Goal: Transaction & Acquisition: Book appointment/travel/reservation

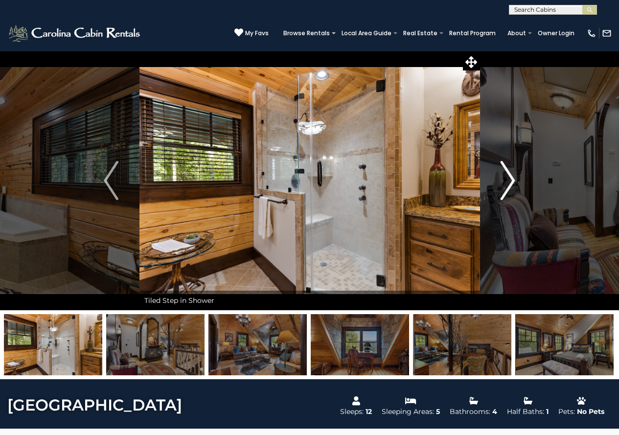
click at [502, 186] on img "Next" at bounding box center [508, 180] width 15 height 39
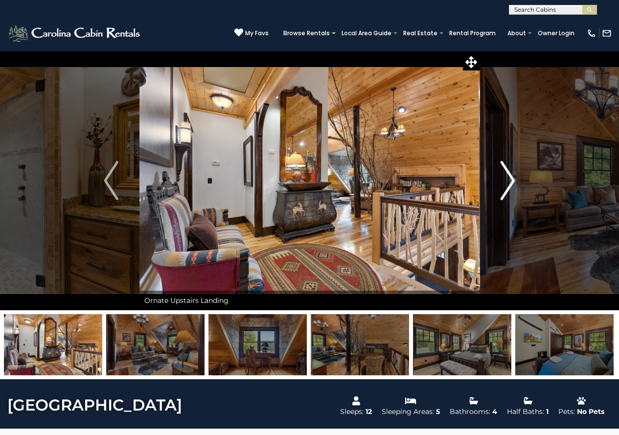
click at [501, 186] on img "Next" at bounding box center [508, 180] width 15 height 39
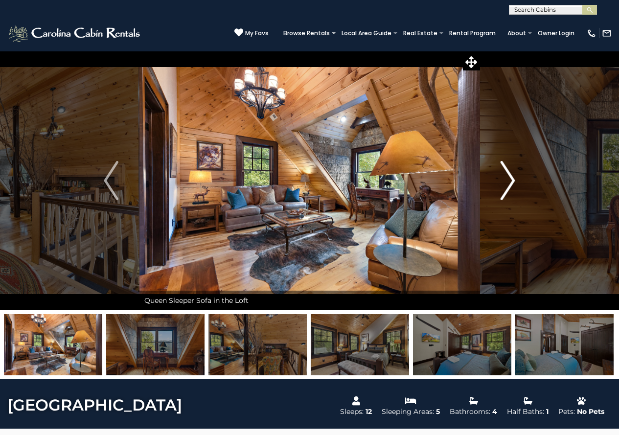
click at [501, 185] on img "Next" at bounding box center [508, 180] width 15 height 39
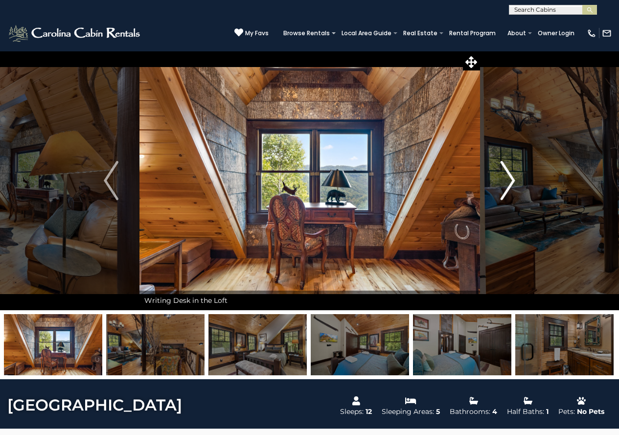
click at [501, 185] on img "Next" at bounding box center [508, 180] width 15 height 39
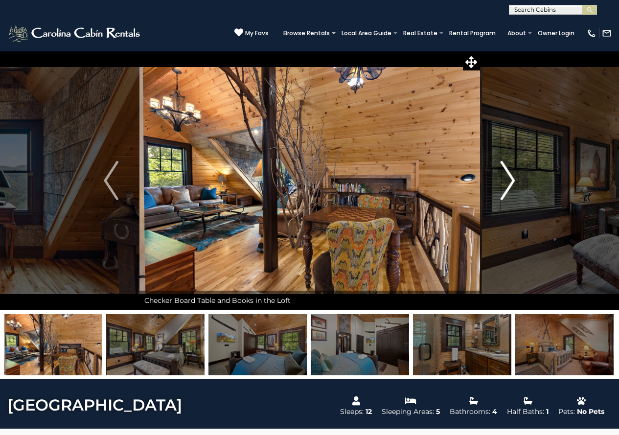
click at [501, 186] on img "Next" at bounding box center [508, 180] width 15 height 39
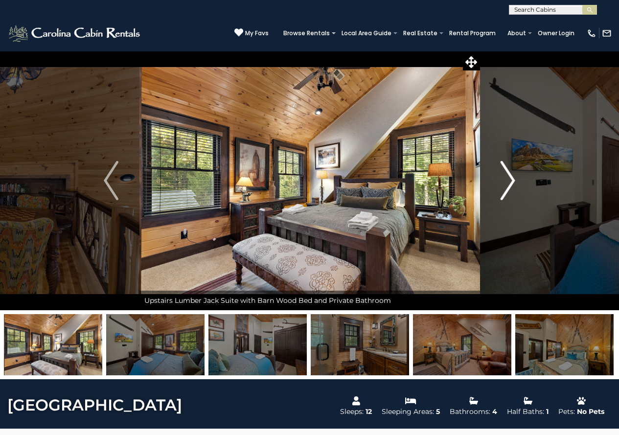
click at [501, 186] on img "Next" at bounding box center [508, 180] width 15 height 39
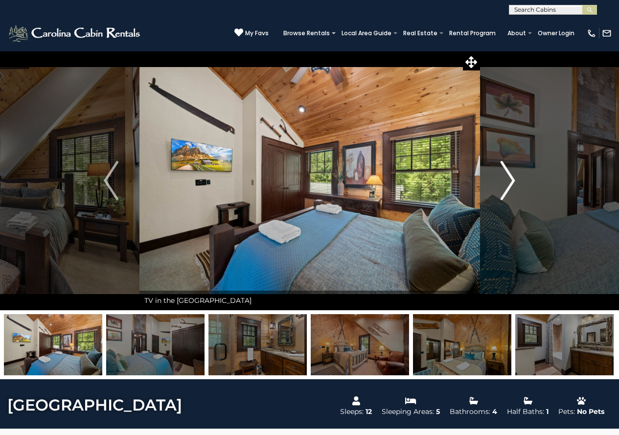
click at [501, 186] on img "Next" at bounding box center [508, 180] width 15 height 39
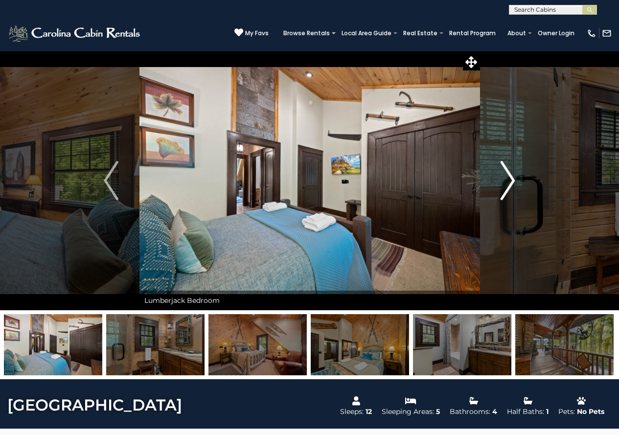
click at [500, 186] on button "Next" at bounding box center [508, 181] width 56 height 260
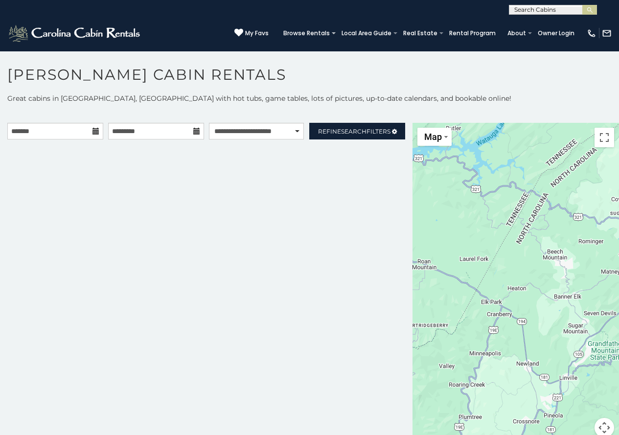
click at [194, 131] on icon at bounding box center [196, 131] width 7 height 7
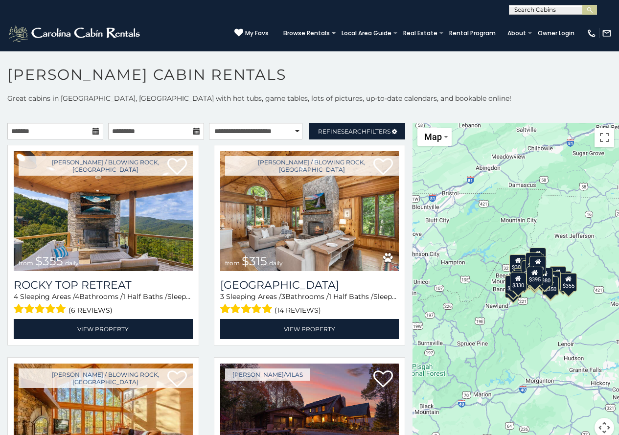
click at [194, 131] on icon at bounding box center [196, 131] width 7 height 7
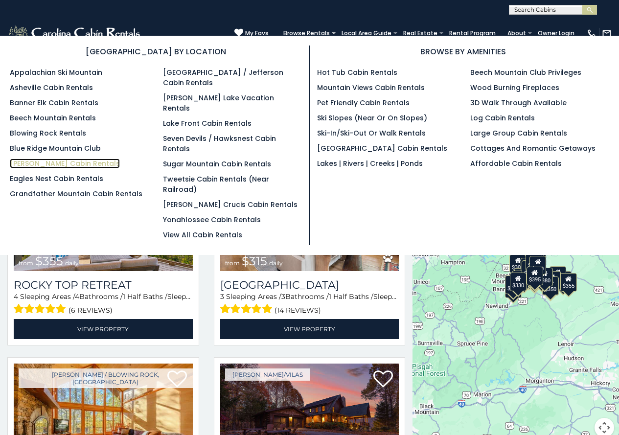
click at [59, 162] on link "[PERSON_NAME] Cabin Rentals" at bounding box center [65, 164] width 110 height 10
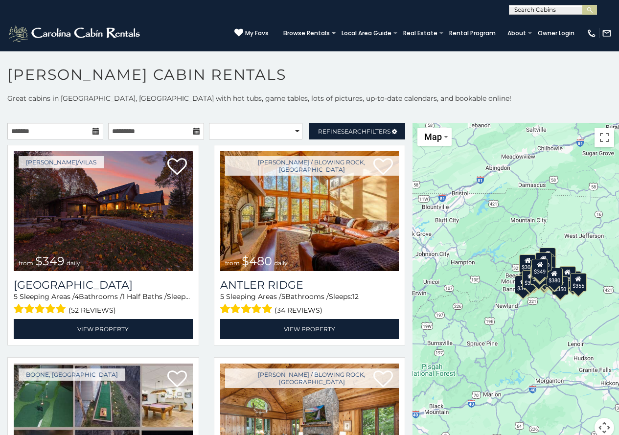
click at [193, 135] on icon at bounding box center [196, 131] width 7 height 7
click at [290, 131] on select "**********" at bounding box center [256, 131] width 94 height 17
select select "*********"
click at [209, 123] on select "**********" at bounding box center [256, 131] width 94 height 17
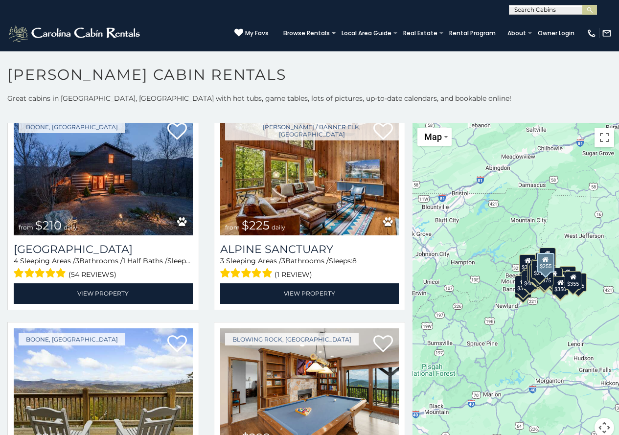
scroll to position [881, 0]
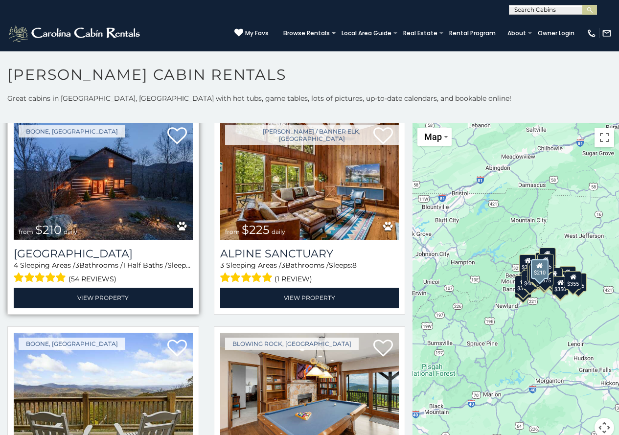
click at [127, 180] on img at bounding box center [103, 180] width 179 height 120
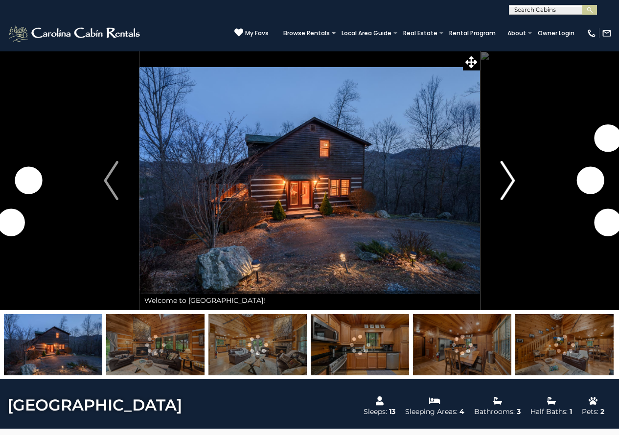
click at [504, 182] on img "Next" at bounding box center [508, 180] width 15 height 39
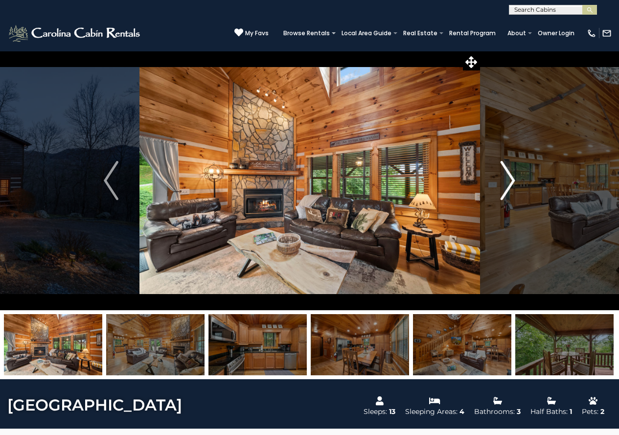
click at [504, 182] on img "Next" at bounding box center [508, 180] width 15 height 39
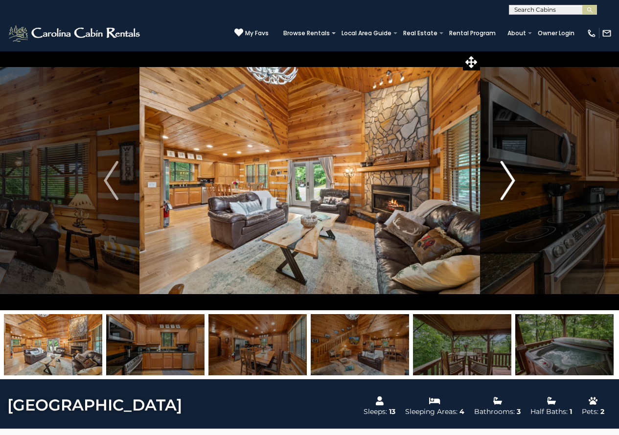
click at [504, 182] on img "Next" at bounding box center [508, 180] width 15 height 39
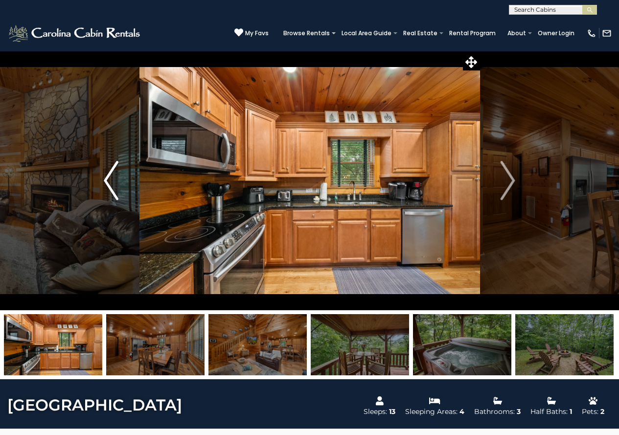
click at [115, 183] on img "Previous" at bounding box center [111, 180] width 15 height 39
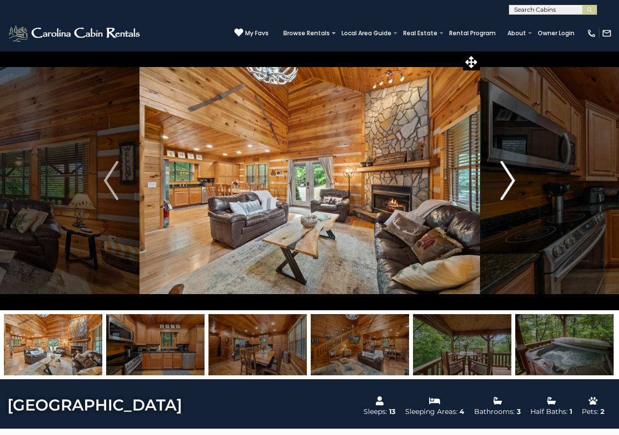
click at [510, 181] on img "Next" at bounding box center [508, 180] width 15 height 39
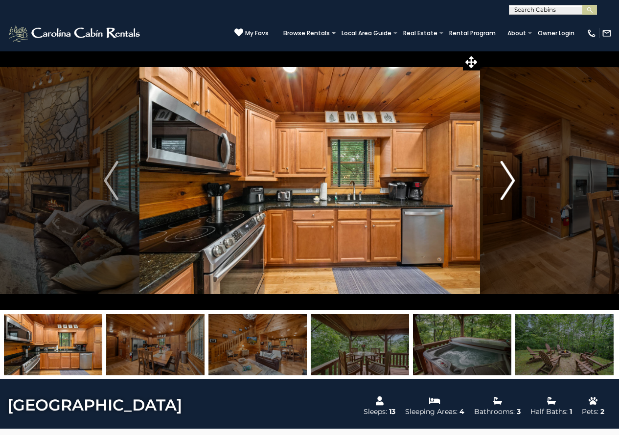
click at [510, 181] on img "Next" at bounding box center [508, 180] width 15 height 39
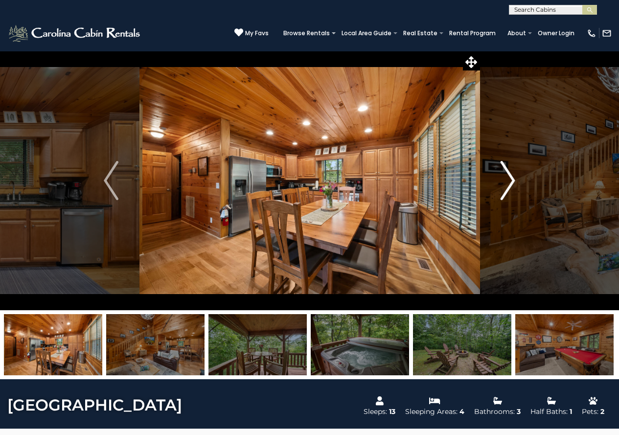
click at [510, 181] on img "Next" at bounding box center [508, 180] width 15 height 39
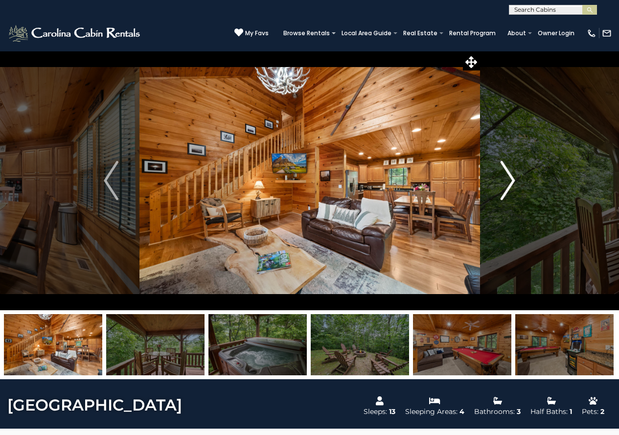
click at [510, 181] on img "Next" at bounding box center [508, 180] width 15 height 39
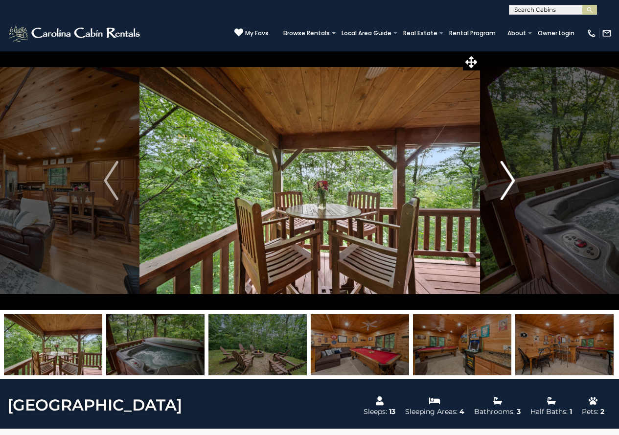
click at [510, 181] on img "Next" at bounding box center [508, 180] width 15 height 39
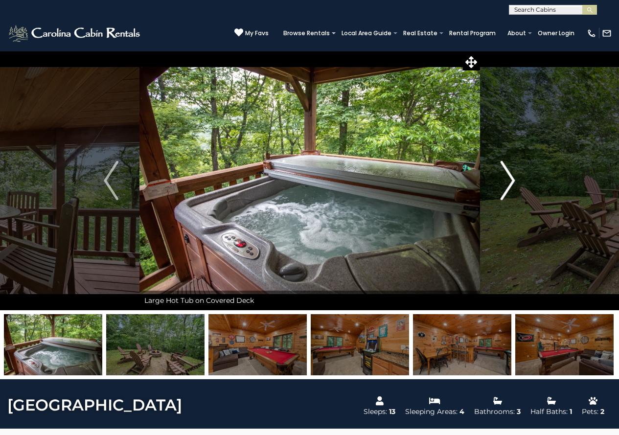
click at [510, 181] on img "Next" at bounding box center [508, 180] width 15 height 39
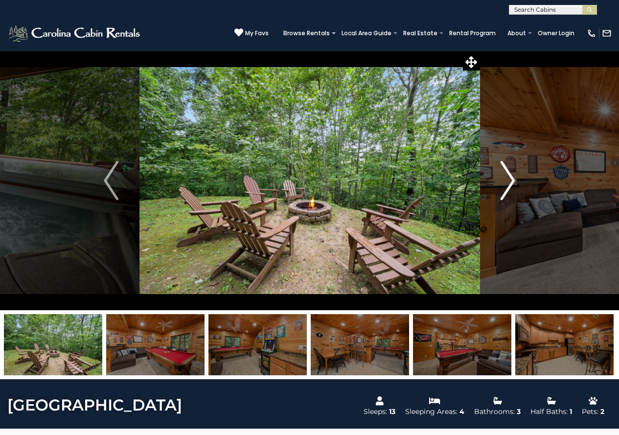
click at [510, 181] on img "Next" at bounding box center [508, 180] width 15 height 39
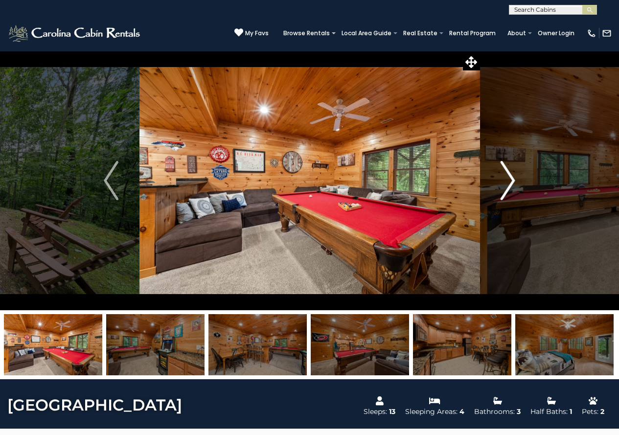
click at [510, 181] on img "Next" at bounding box center [508, 180] width 15 height 39
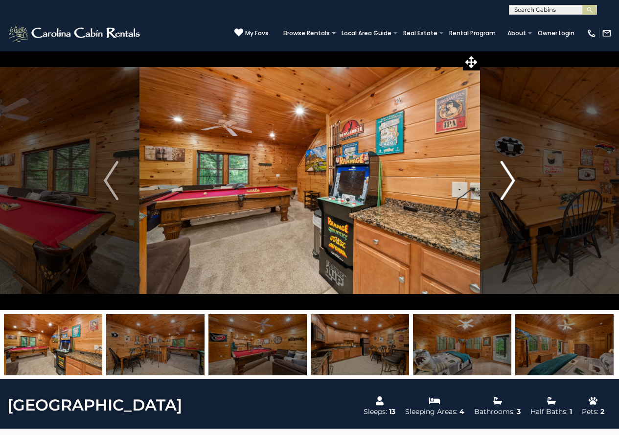
click at [510, 181] on img "Next" at bounding box center [508, 180] width 15 height 39
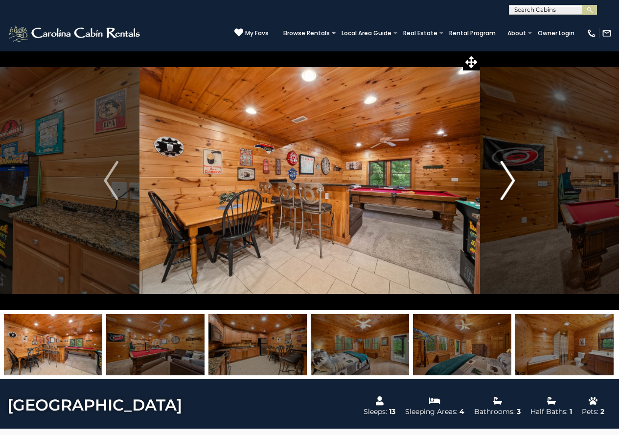
click at [510, 181] on img "Next" at bounding box center [508, 180] width 15 height 39
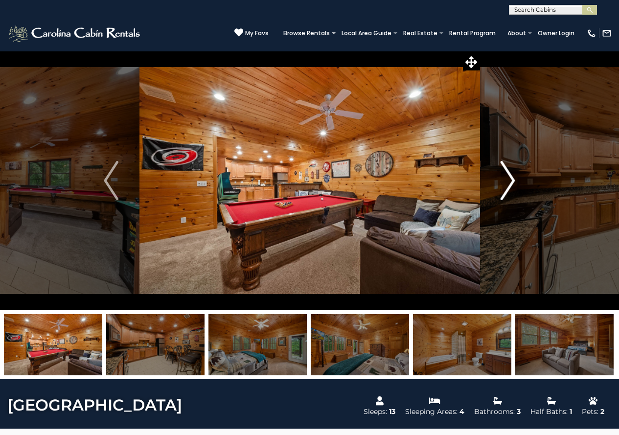
click at [510, 181] on img "Next" at bounding box center [508, 180] width 15 height 39
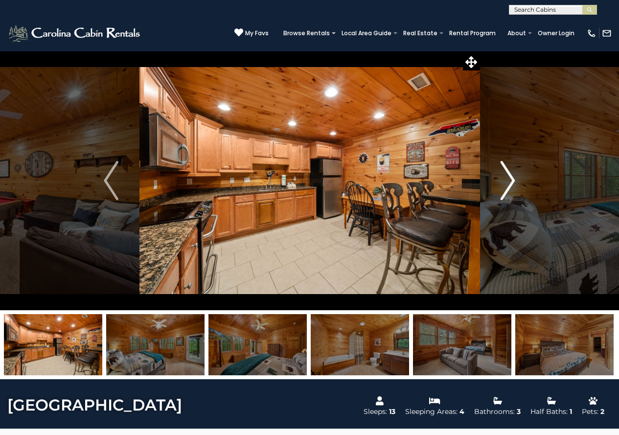
click at [511, 184] on img "Next" at bounding box center [508, 180] width 15 height 39
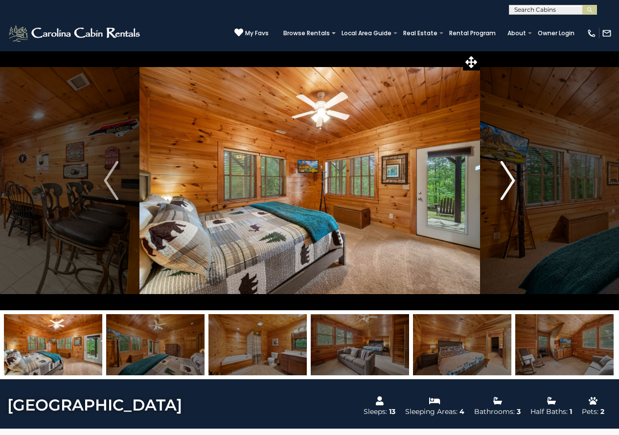
click at [511, 184] on img "Next" at bounding box center [508, 180] width 15 height 39
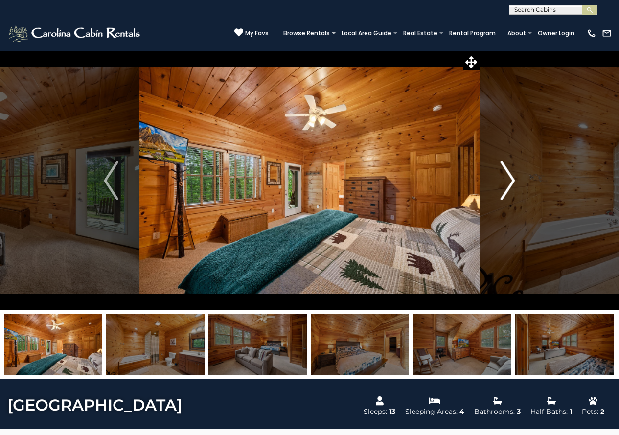
click at [511, 184] on img "Next" at bounding box center [508, 180] width 15 height 39
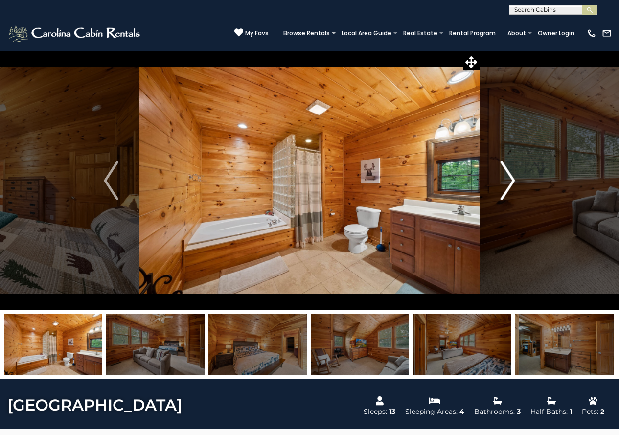
click at [511, 184] on img "Next" at bounding box center [508, 180] width 15 height 39
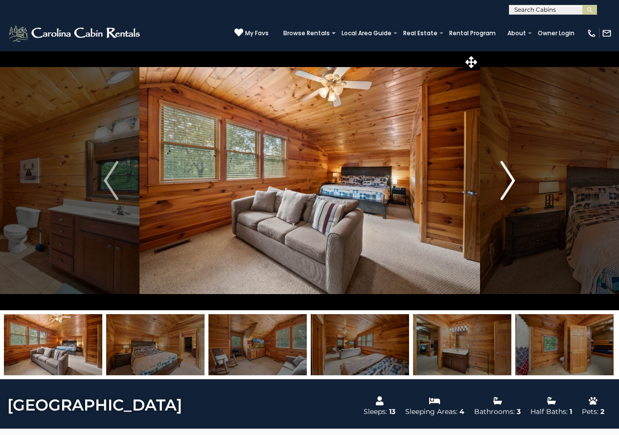
click at [511, 184] on img "Next" at bounding box center [508, 180] width 15 height 39
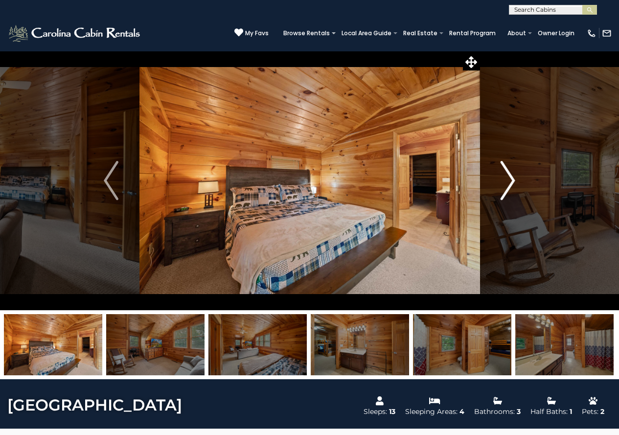
click at [511, 184] on img "Next" at bounding box center [508, 180] width 15 height 39
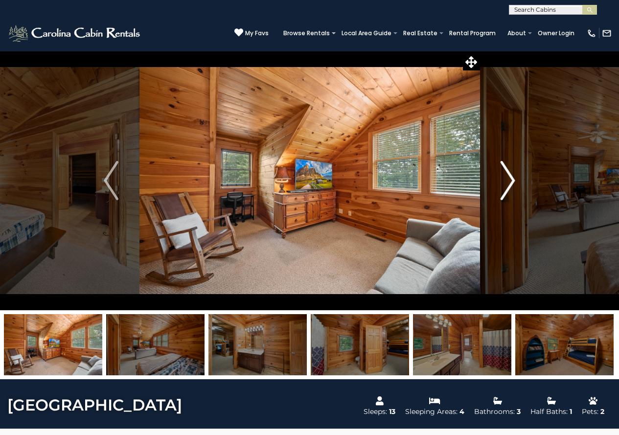
click at [511, 184] on img "Next" at bounding box center [508, 180] width 15 height 39
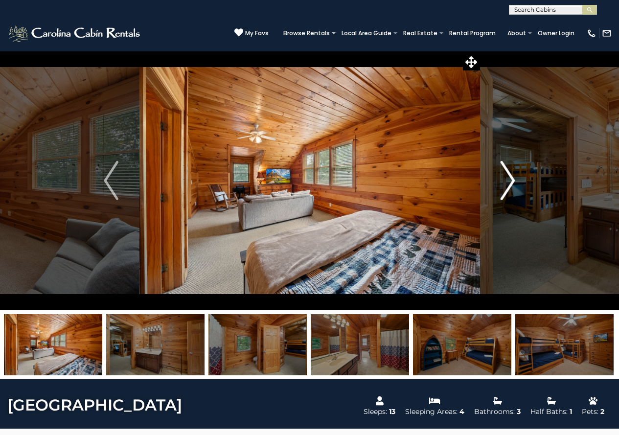
click at [511, 184] on img "Next" at bounding box center [508, 180] width 15 height 39
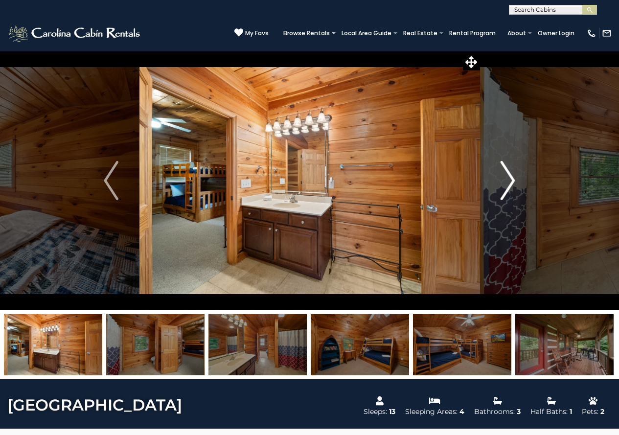
click at [511, 184] on img "Next" at bounding box center [508, 180] width 15 height 39
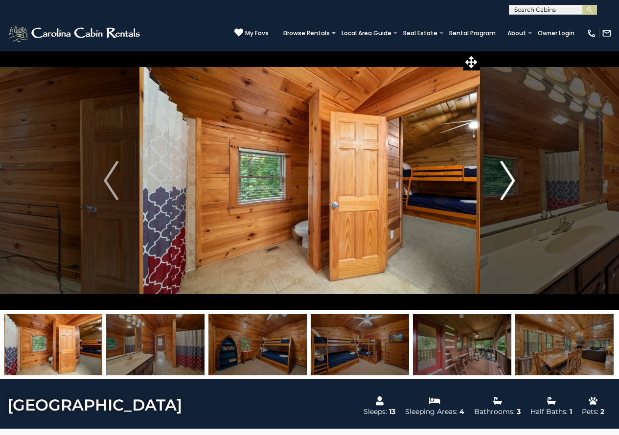
click at [511, 184] on img "Next" at bounding box center [508, 180] width 15 height 39
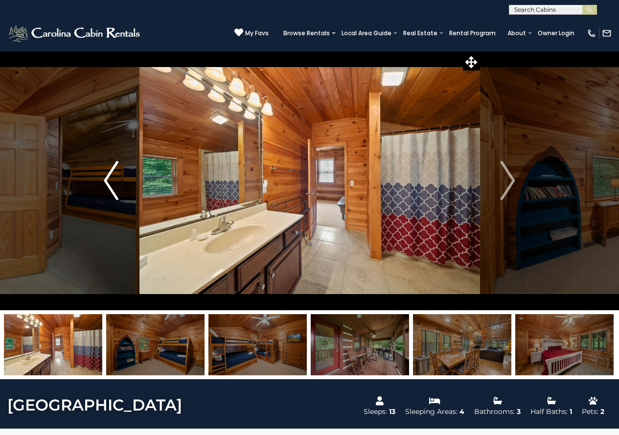
click at [109, 185] on img "Previous" at bounding box center [111, 180] width 15 height 39
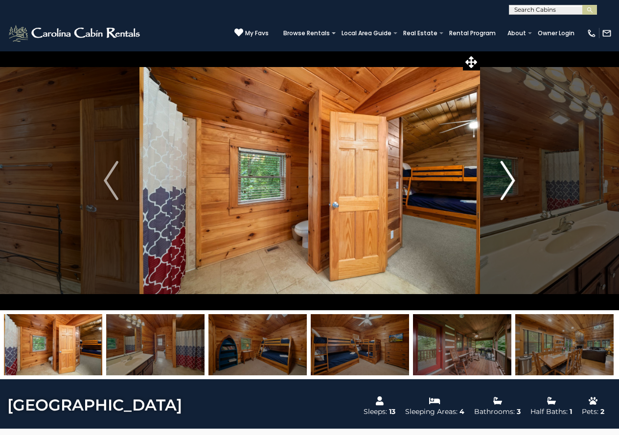
click at [509, 177] on img "Next" at bounding box center [508, 180] width 15 height 39
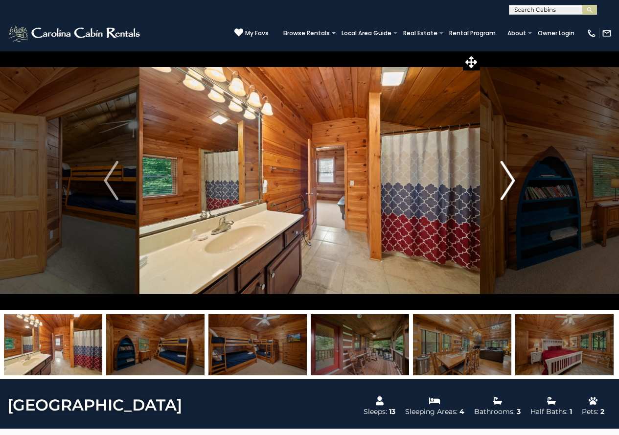
click at [509, 177] on img "Next" at bounding box center [508, 180] width 15 height 39
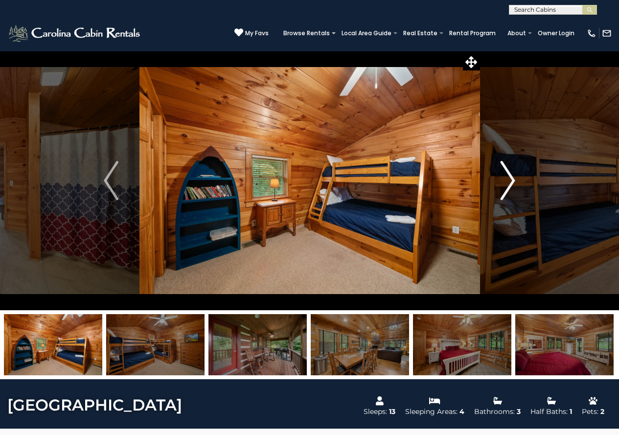
click at [509, 177] on img "Next" at bounding box center [508, 180] width 15 height 39
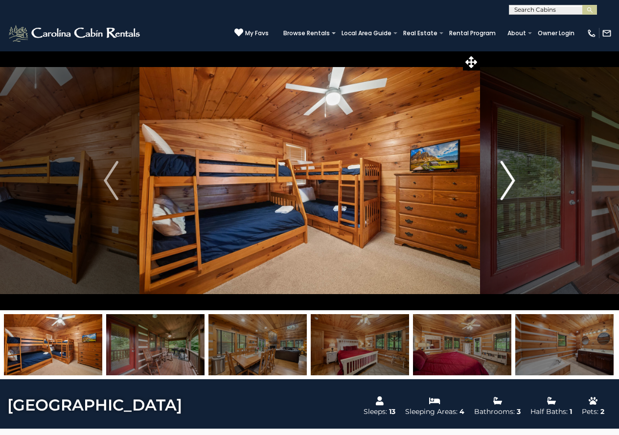
click at [509, 177] on img "Next" at bounding box center [508, 180] width 15 height 39
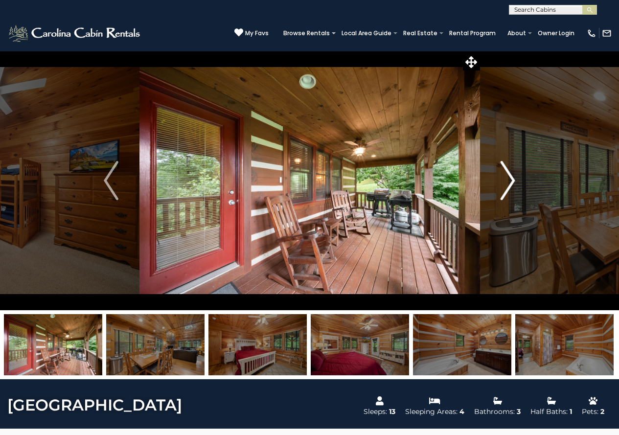
click at [509, 177] on img "Next" at bounding box center [508, 180] width 15 height 39
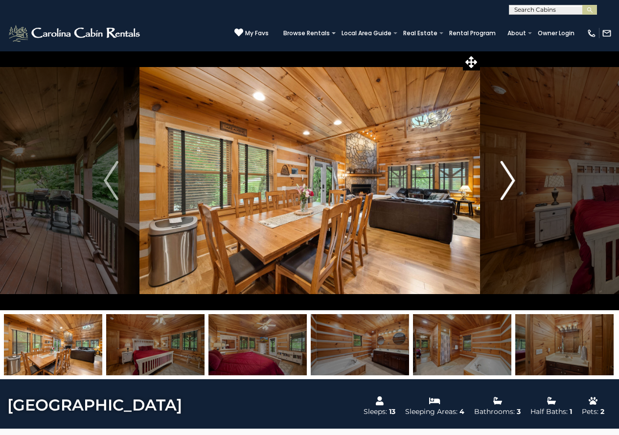
click at [507, 178] on img "Next" at bounding box center [508, 180] width 15 height 39
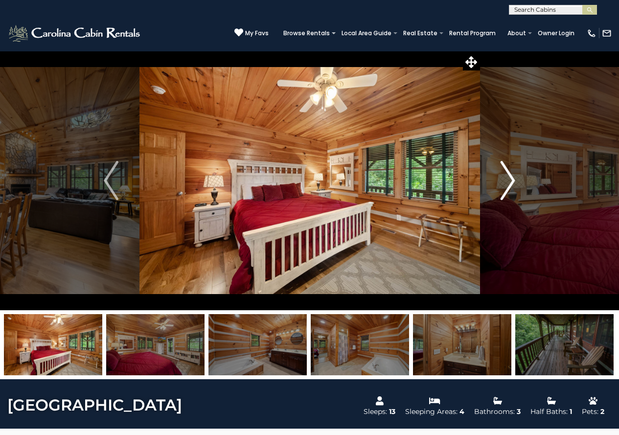
click at [507, 178] on img "Next" at bounding box center [508, 180] width 15 height 39
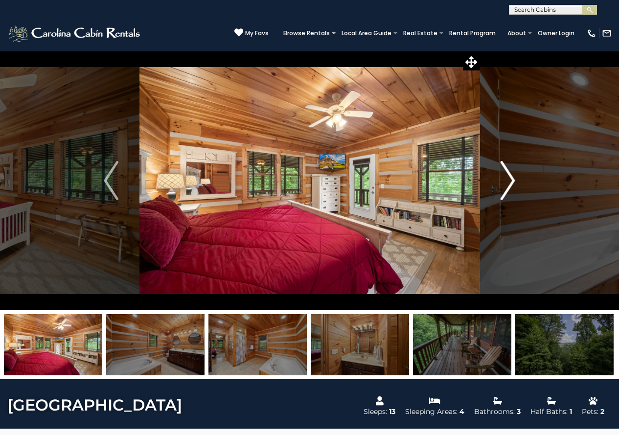
click at [507, 178] on img "Next" at bounding box center [508, 180] width 15 height 39
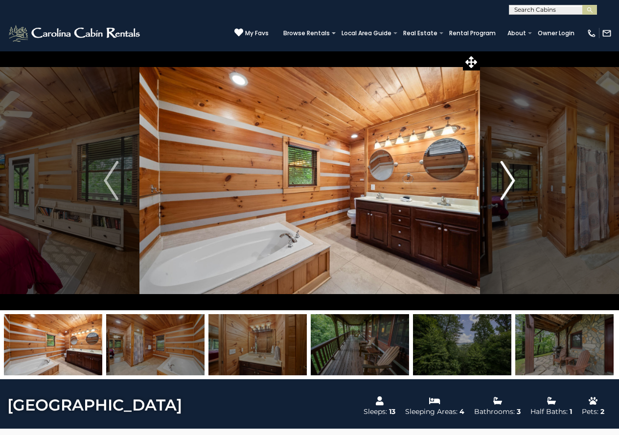
click at [507, 178] on img "Next" at bounding box center [508, 180] width 15 height 39
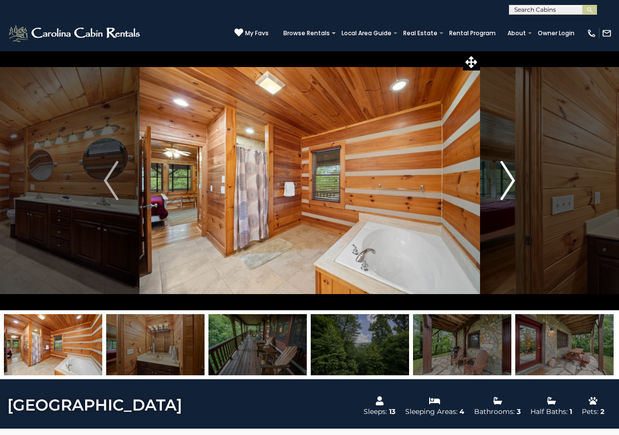
click at [506, 179] on img "Next" at bounding box center [508, 180] width 15 height 39
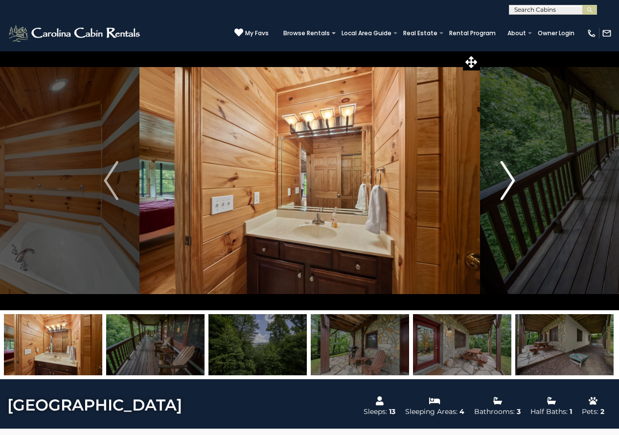
click at [506, 180] on img "Next" at bounding box center [508, 180] width 15 height 39
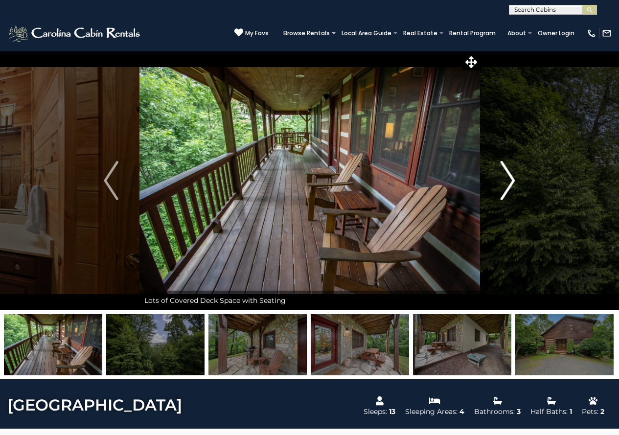
click at [506, 180] on img "Next" at bounding box center [508, 180] width 15 height 39
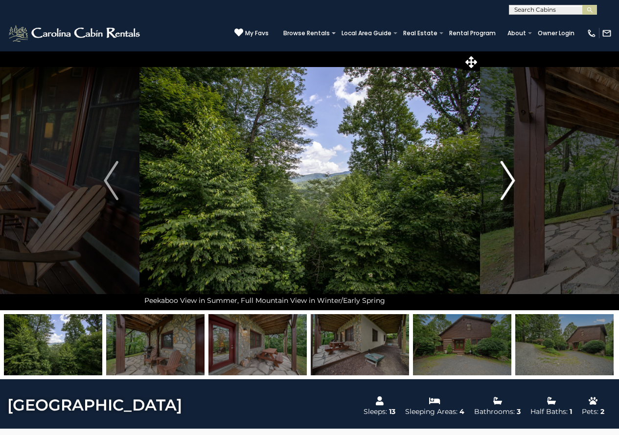
click at [506, 180] on img "Next" at bounding box center [508, 180] width 15 height 39
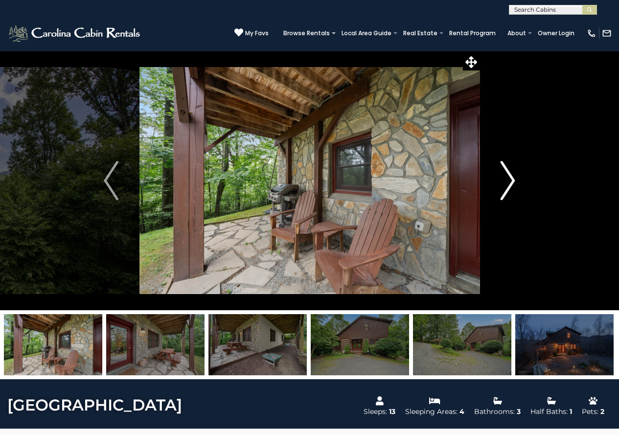
click at [506, 180] on img "Next" at bounding box center [508, 180] width 15 height 39
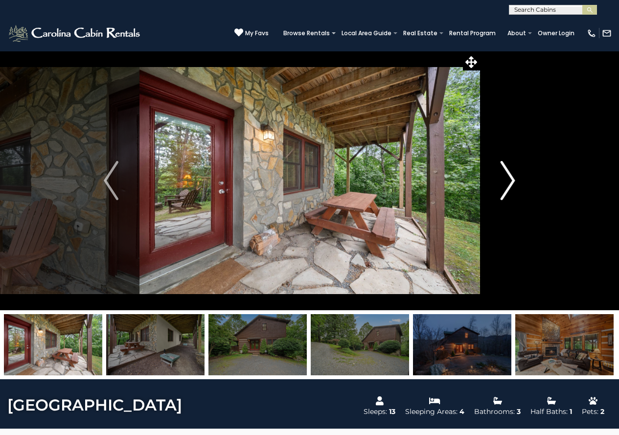
click at [506, 180] on img "Next" at bounding box center [508, 180] width 15 height 39
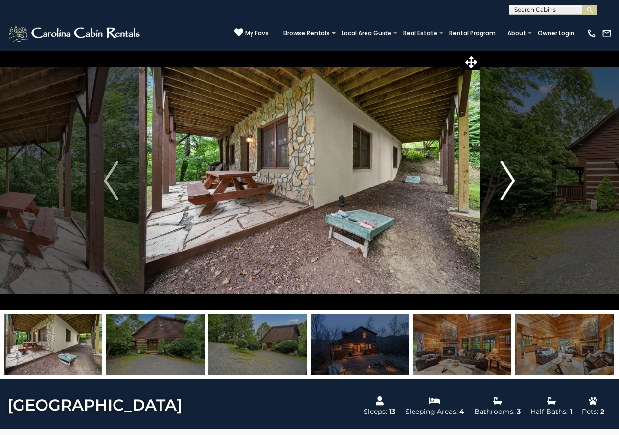
click at [506, 180] on img "Next" at bounding box center [508, 180] width 15 height 39
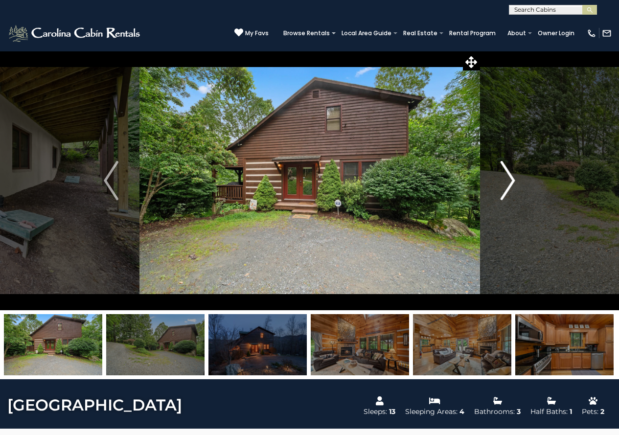
click at [504, 176] on img "Next" at bounding box center [508, 180] width 15 height 39
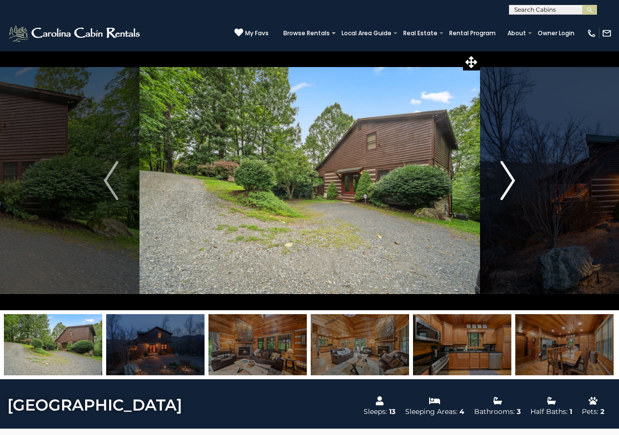
click at [505, 178] on img "Next" at bounding box center [508, 180] width 15 height 39
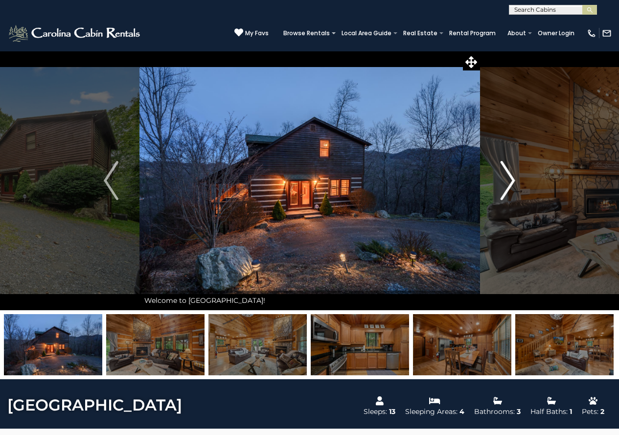
click at [507, 184] on img "Next" at bounding box center [508, 180] width 15 height 39
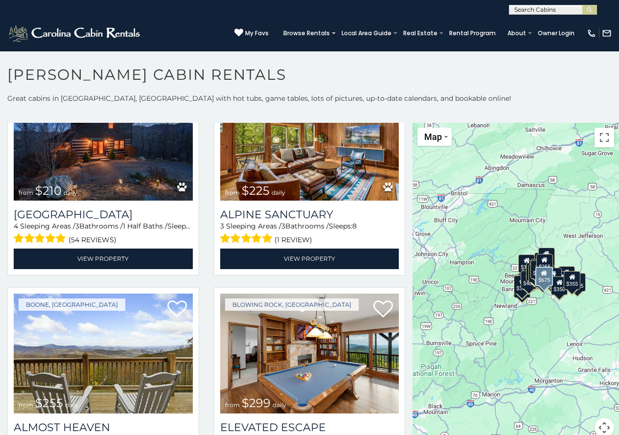
scroll to position [930, 0]
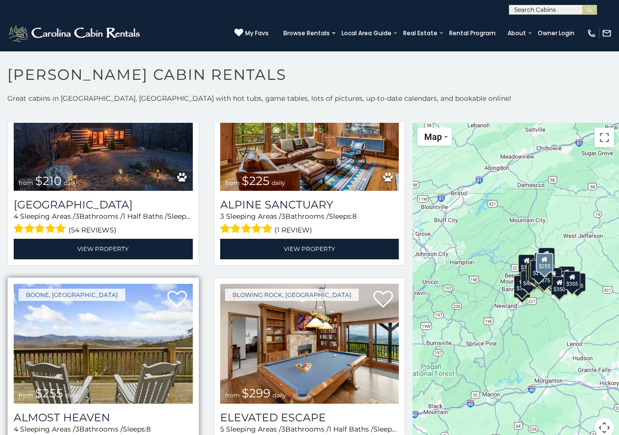
click at [128, 323] on img at bounding box center [103, 344] width 179 height 120
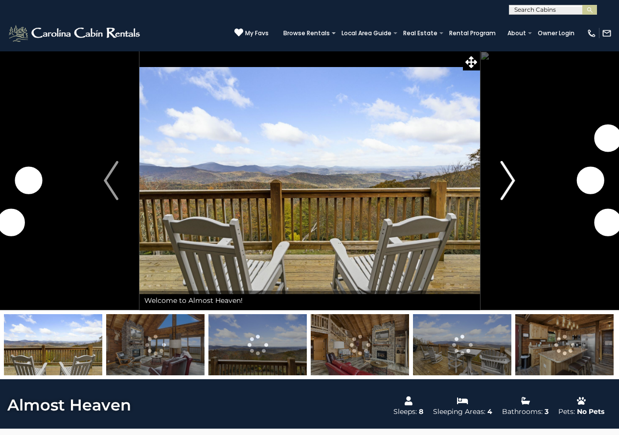
click at [510, 187] on img "Next" at bounding box center [508, 180] width 15 height 39
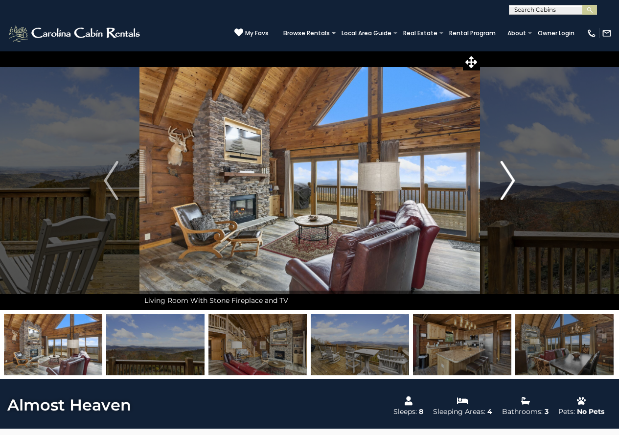
click at [510, 187] on img "Next" at bounding box center [508, 180] width 15 height 39
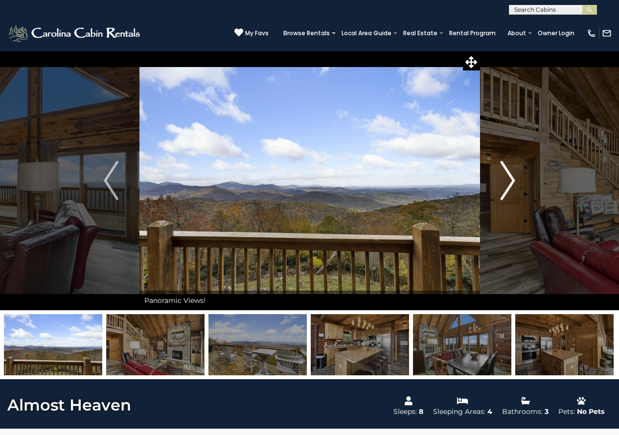
click at [510, 192] on img "Next" at bounding box center [508, 180] width 15 height 39
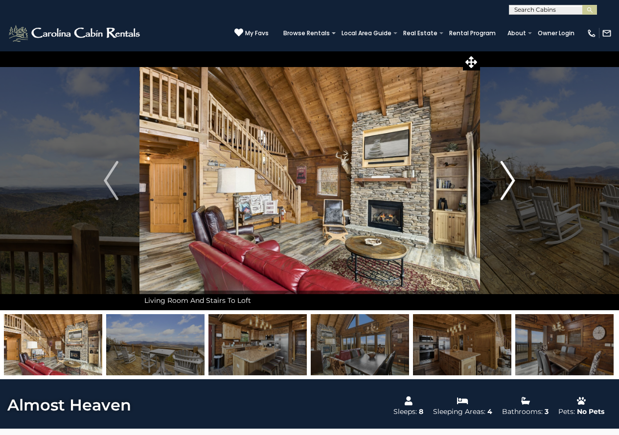
click at [509, 186] on img "Next" at bounding box center [508, 180] width 15 height 39
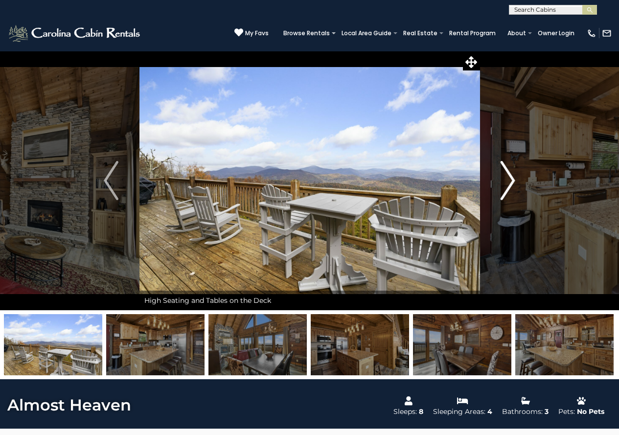
click at [509, 186] on img "Next" at bounding box center [508, 180] width 15 height 39
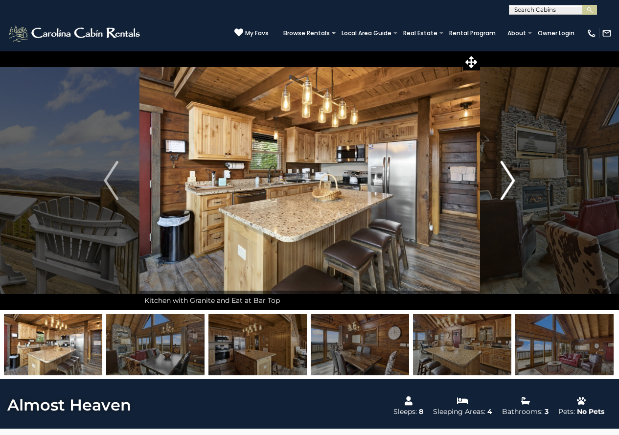
click at [509, 186] on img "Next" at bounding box center [508, 180] width 15 height 39
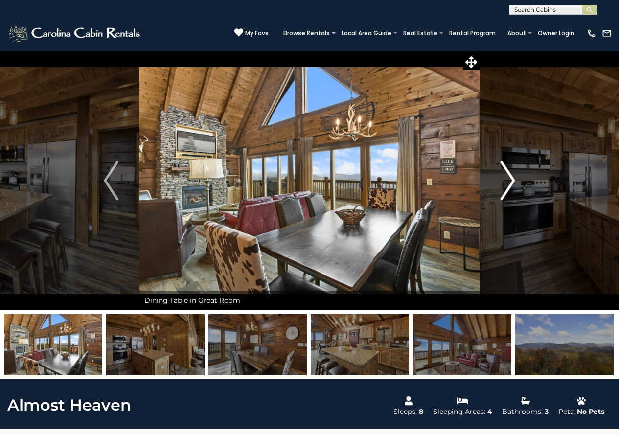
click at [509, 186] on img "Next" at bounding box center [508, 180] width 15 height 39
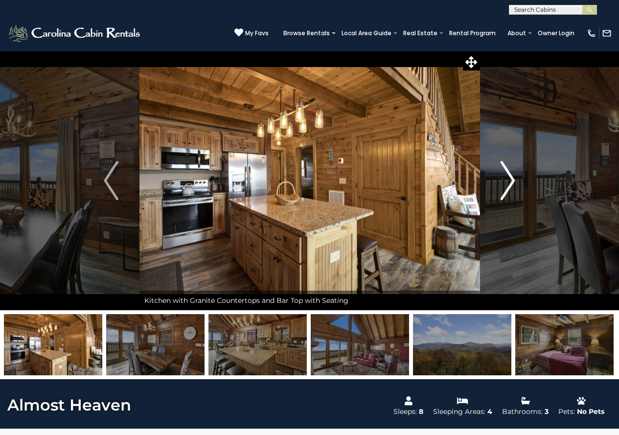
click at [509, 186] on img "Next" at bounding box center [508, 180] width 15 height 39
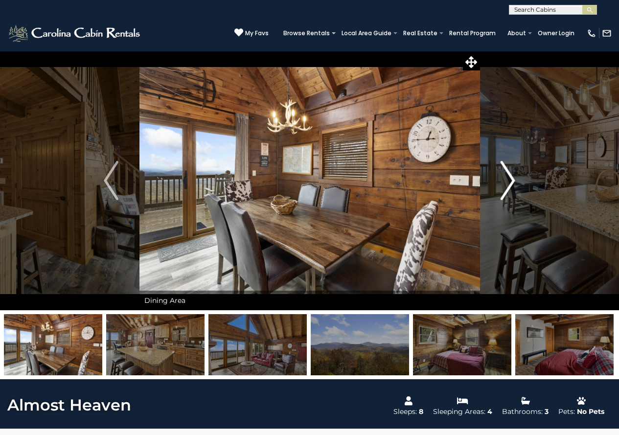
click at [509, 186] on img "Next" at bounding box center [508, 180] width 15 height 39
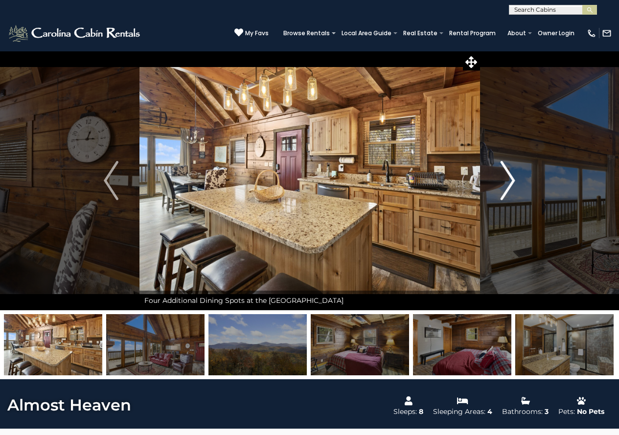
click at [509, 186] on img "Next" at bounding box center [508, 180] width 15 height 39
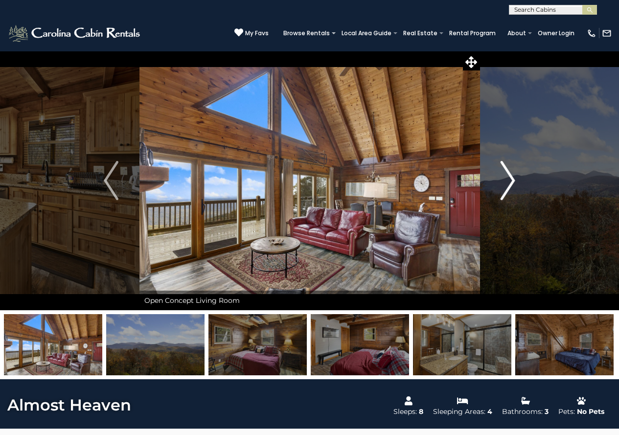
click at [509, 186] on img "Next" at bounding box center [508, 180] width 15 height 39
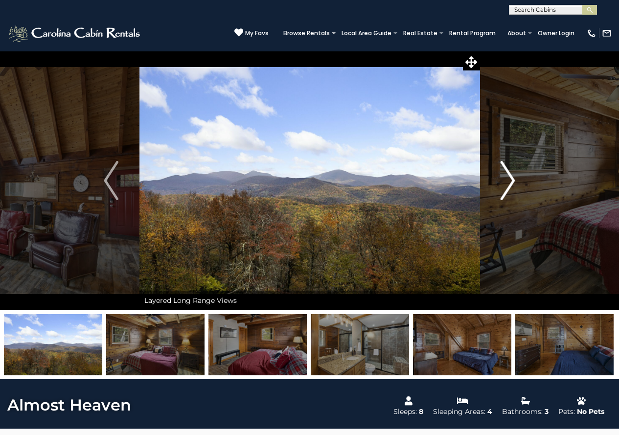
click at [509, 186] on img "Next" at bounding box center [508, 180] width 15 height 39
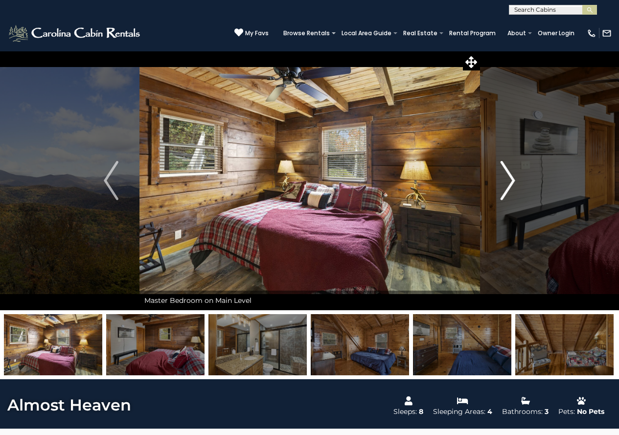
click at [509, 186] on img "Next" at bounding box center [508, 180] width 15 height 39
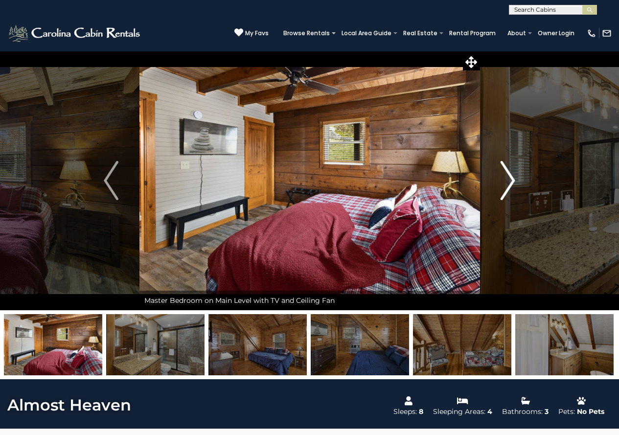
click at [509, 186] on img "Next" at bounding box center [508, 180] width 15 height 39
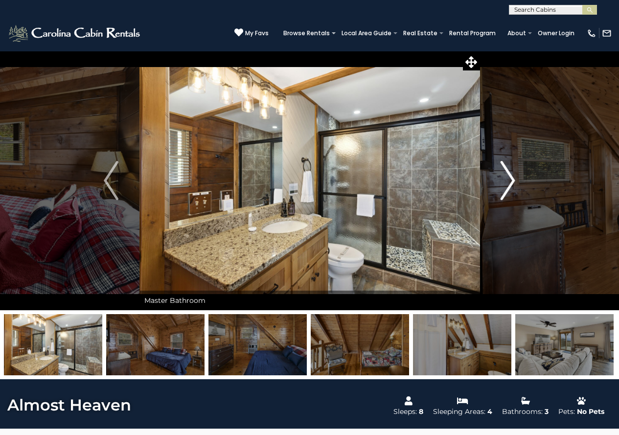
click at [509, 186] on img "Next" at bounding box center [508, 180] width 15 height 39
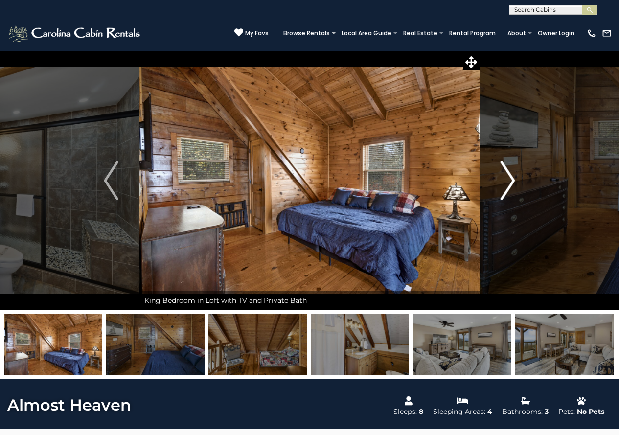
click at [509, 186] on img "Next" at bounding box center [508, 180] width 15 height 39
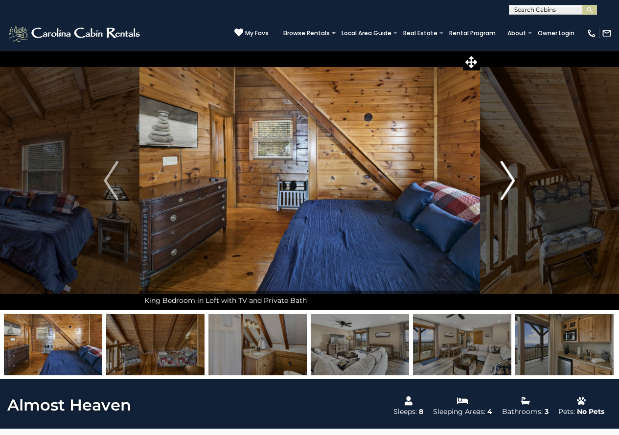
click at [509, 186] on img "Next" at bounding box center [508, 180] width 15 height 39
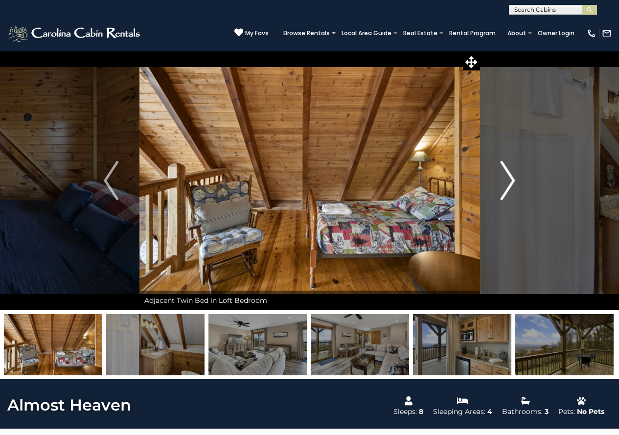
click at [509, 186] on img "Next" at bounding box center [508, 180] width 15 height 39
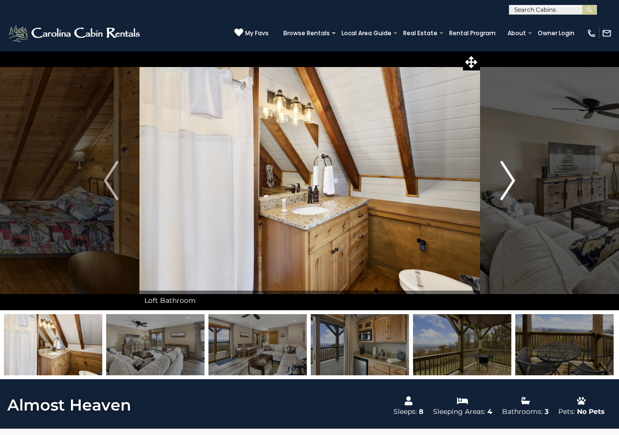
click at [509, 186] on img "Next" at bounding box center [508, 180] width 15 height 39
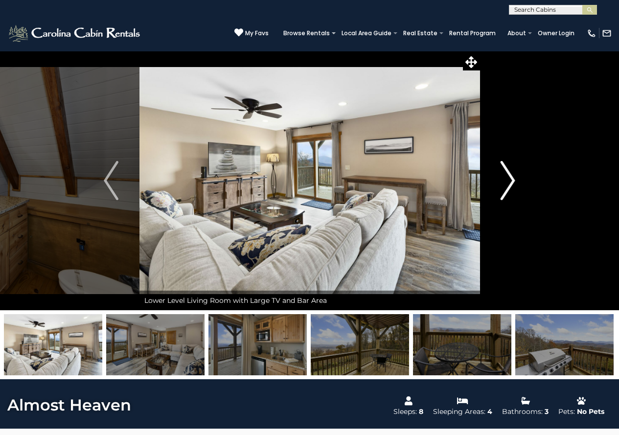
click at [509, 186] on img "Next" at bounding box center [508, 180] width 15 height 39
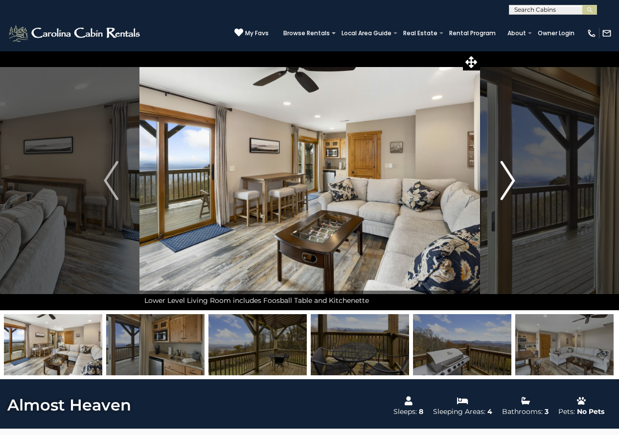
click at [505, 189] on img "Next" at bounding box center [508, 180] width 15 height 39
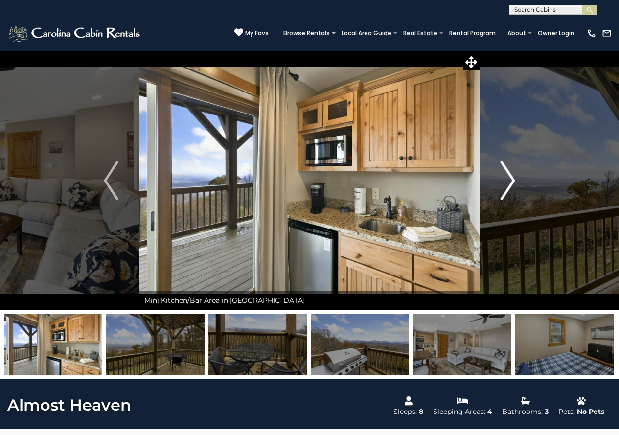
click at [505, 189] on img "Next" at bounding box center [508, 180] width 15 height 39
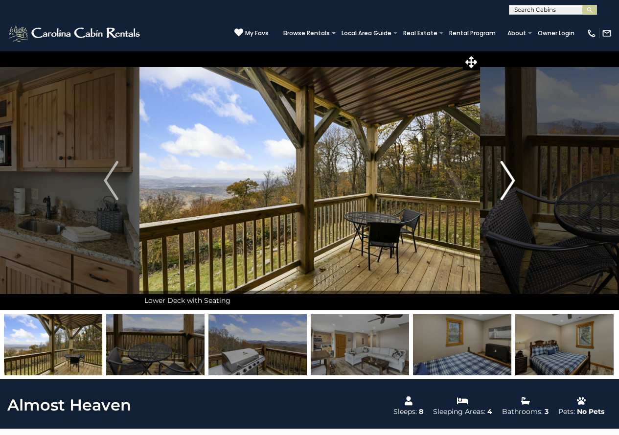
click at [505, 189] on img "Next" at bounding box center [508, 180] width 15 height 39
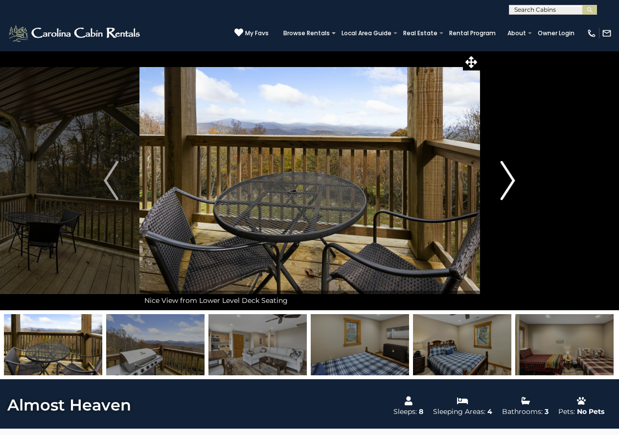
click at [505, 189] on img "Next" at bounding box center [508, 180] width 15 height 39
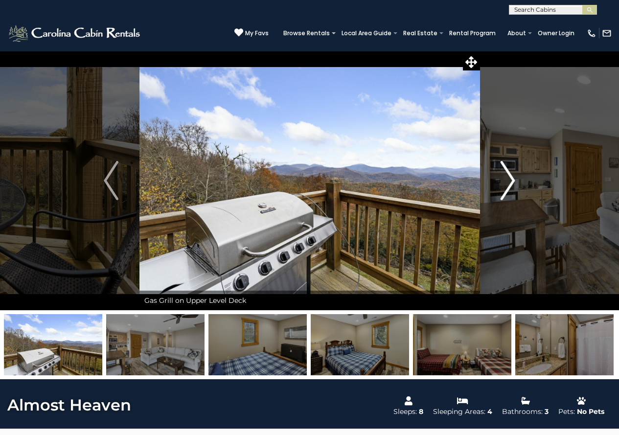
click at [505, 189] on img "Next" at bounding box center [508, 180] width 15 height 39
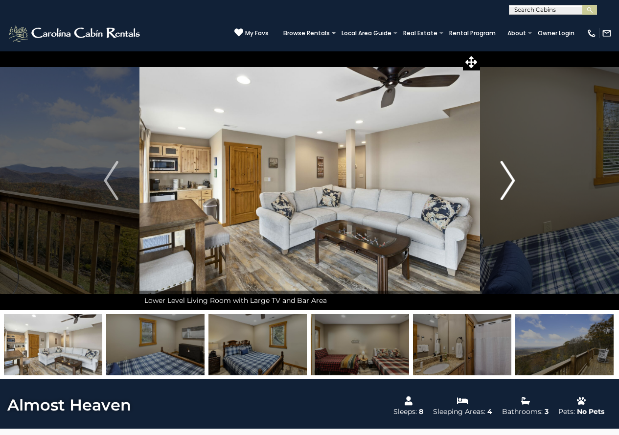
click at [505, 189] on img "Next" at bounding box center [508, 180] width 15 height 39
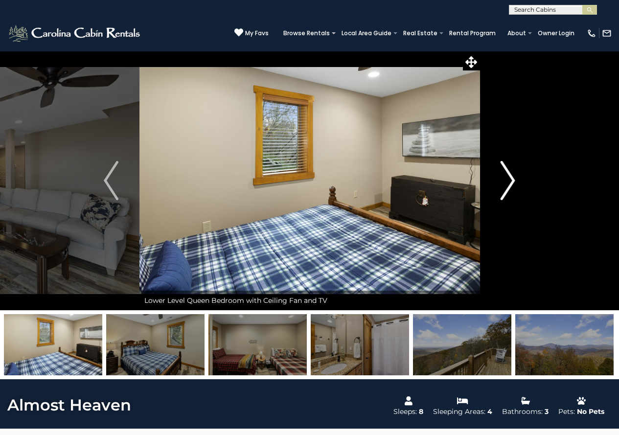
click at [505, 189] on img "Next" at bounding box center [508, 180] width 15 height 39
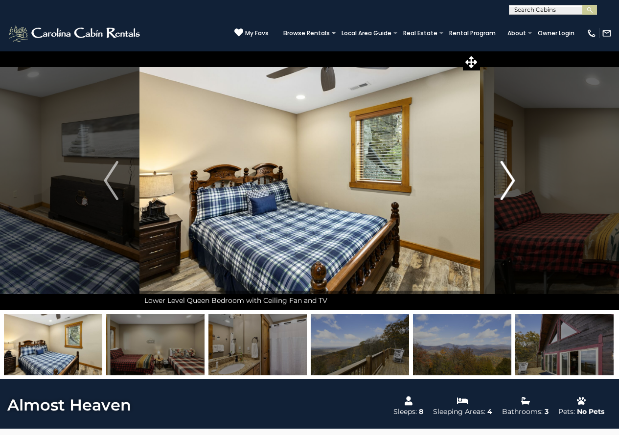
click at [505, 189] on img "Next" at bounding box center [508, 180] width 15 height 39
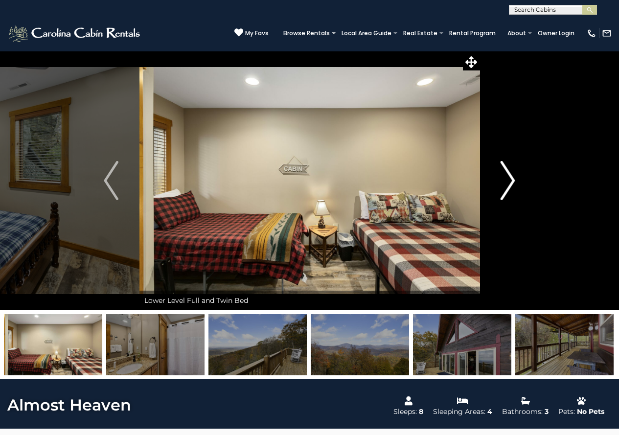
click at [505, 189] on img "Next" at bounding box center [508, 180] width 15 height 39
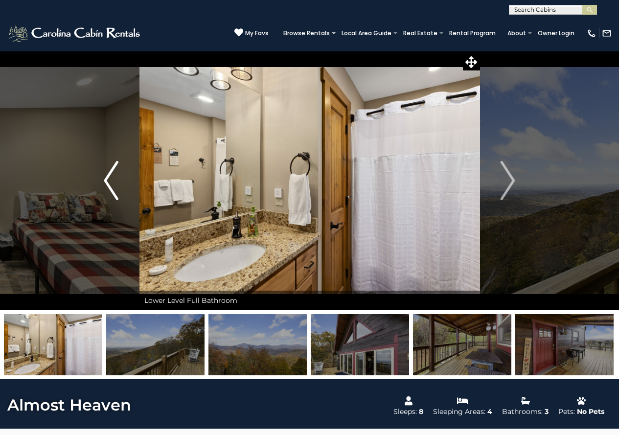
click at [115, 189] on img "Previous" at bounding box center [111, 180] width 15 height 39
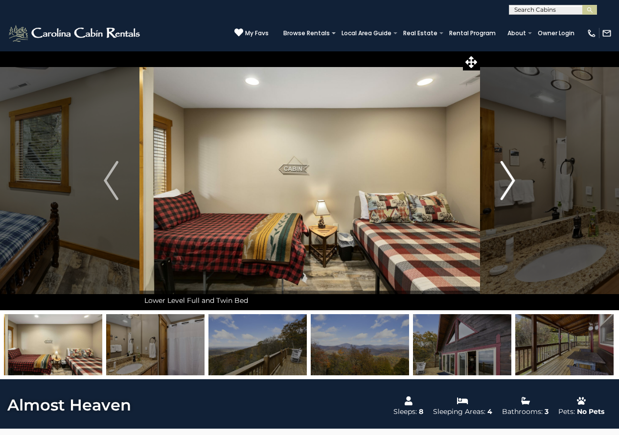
click at [516, 194] on button "Next" at bounding box center [508, 181] width 56 height 260
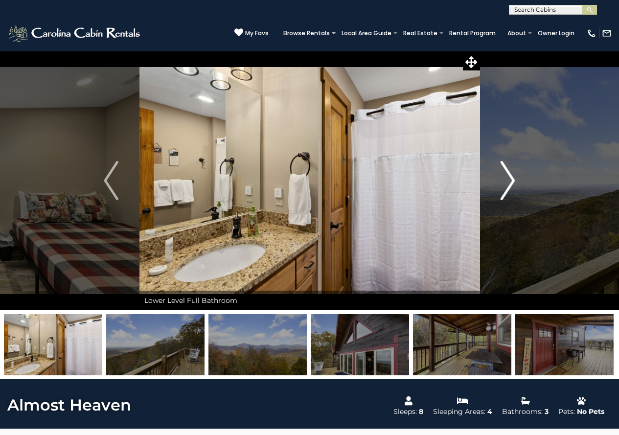
click at [516, 194] on button "Next" at bounding box center [508, 181] width 56 height 260
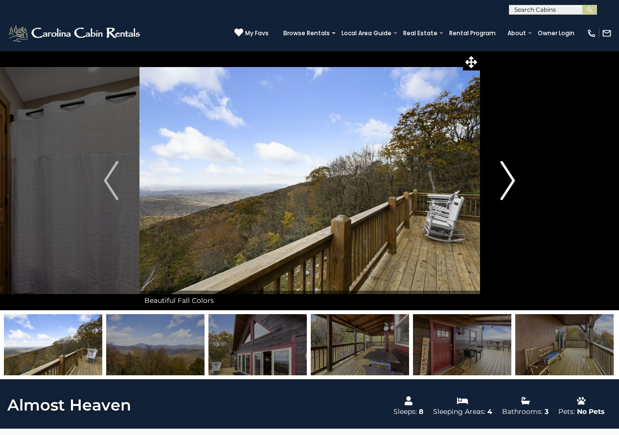
click at [516, 194] on button "Next" at bounding box center [508, 181] width 56 height 260
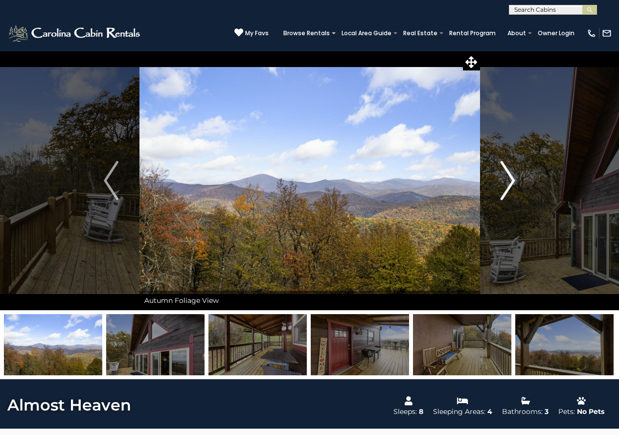
click at [516, 194] on button "Next" at bounding box center [508, 181] width 56 height 260
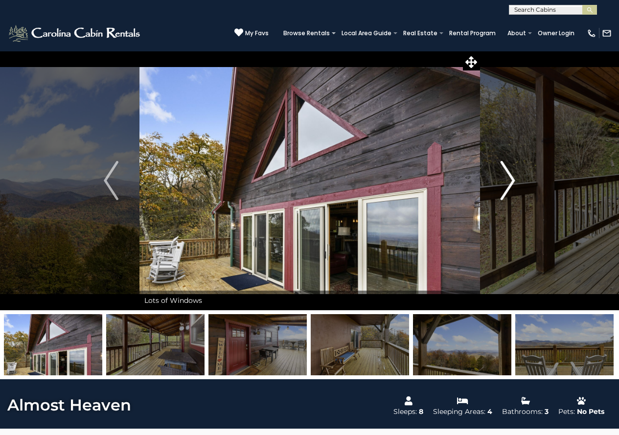
click at [511, 186] on img "Next" at bounding box center [508, 180] width 15 height 39
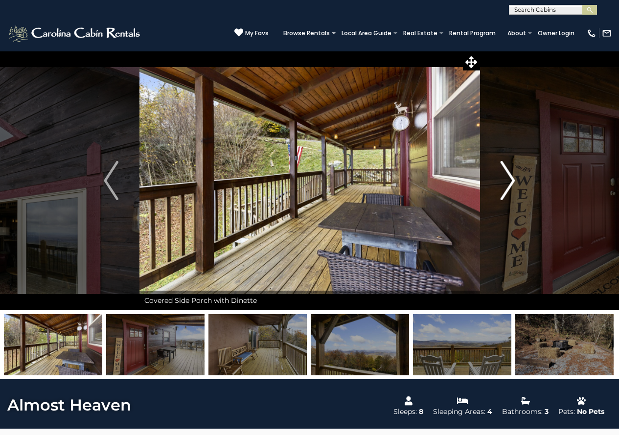
click at [511, 186] on img "Next" at bounding box center [508, 180] width 15 height 39
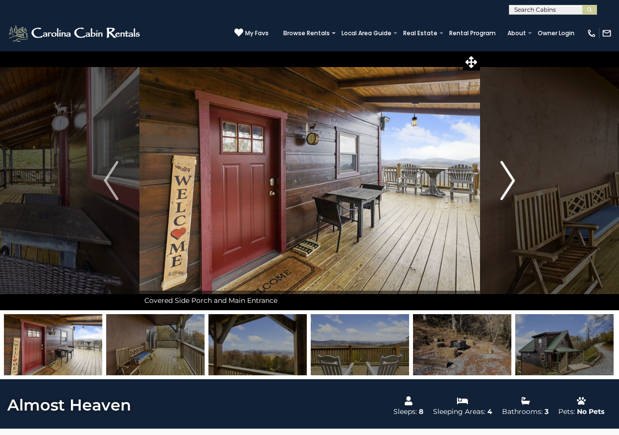
click at [511, 185] on img "Next" at bounding box center [508, 180] width 15 height 39
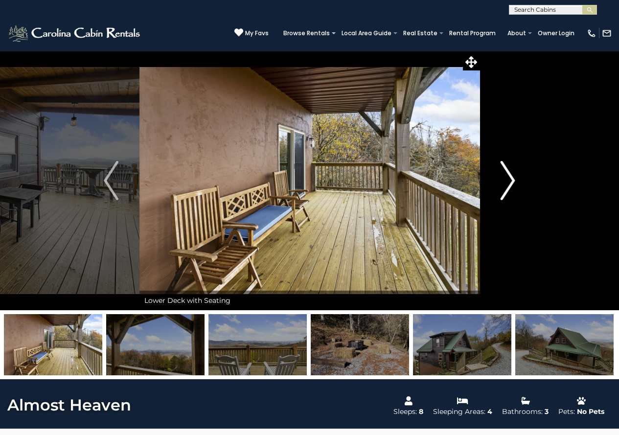
click at [511, 185] on img "Next" at bounding box center [508, 180] width 15 height 39
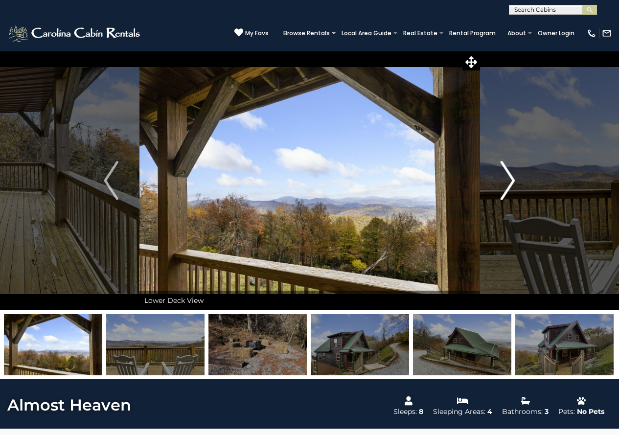
click at [511, 185] on img "Next" at bounding box center [508, 180] width 15 height 39
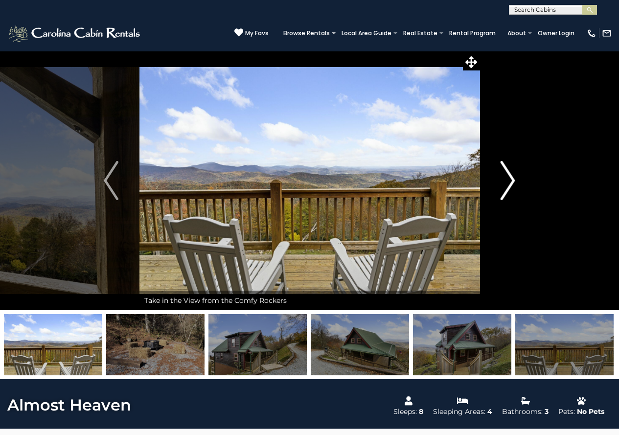
click at [511, 185] on img "Next" at bounding box center [508, 180] width 15 height 39
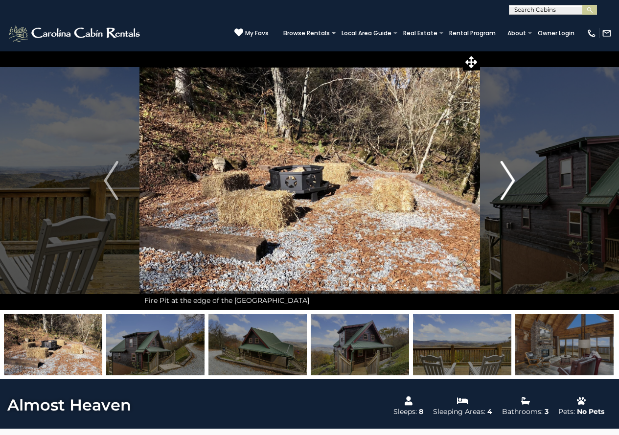
click at [511, 185] on img "Next" at bounding box center [508, 180] width 15 height 39
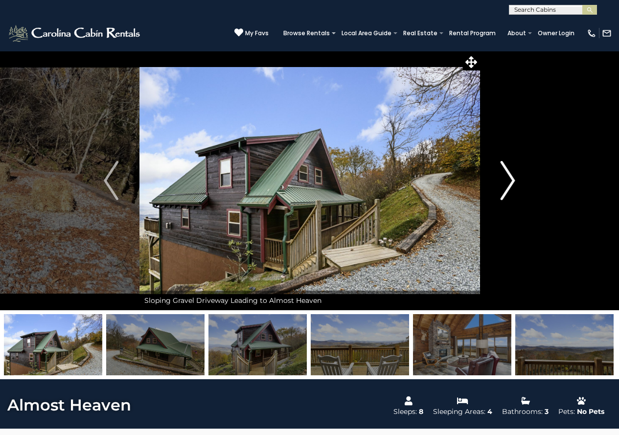
click at [514, 184] on img "Next" at bounding box center [508, 180] width 15 height 39
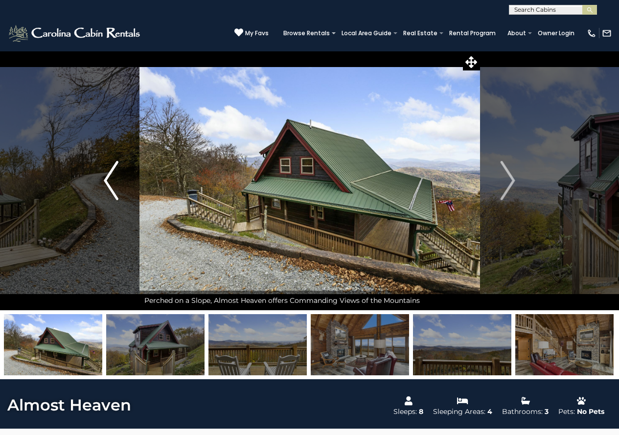
click at [124, 181] on button "Previous" at bounding box center [111, 181] width 56 height 260
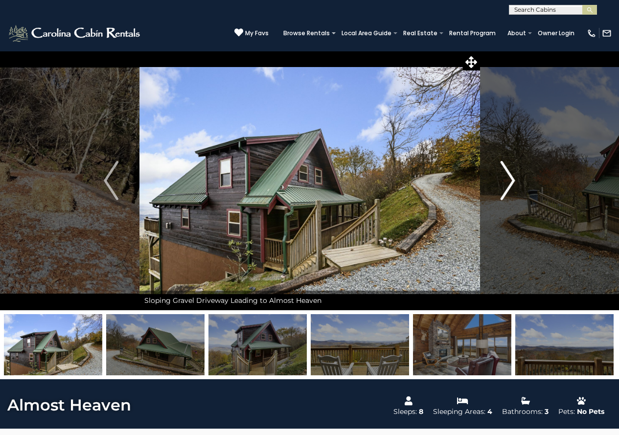
click at [509, 187] on img "Next" at bounding box center [508, 180] width 15 height 39
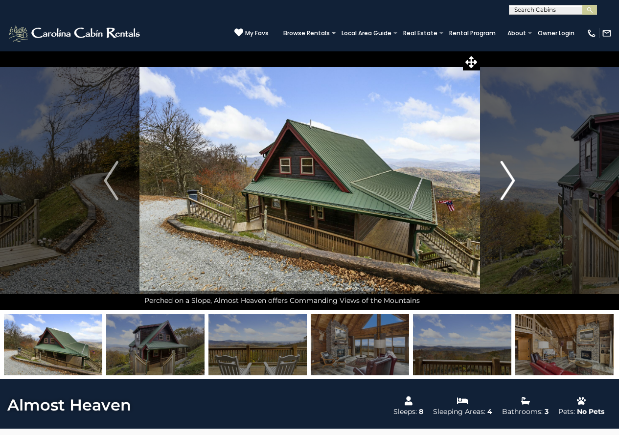
click at [509, 187] on img "Next" at bounding box center [508, 180] width 15 height 39
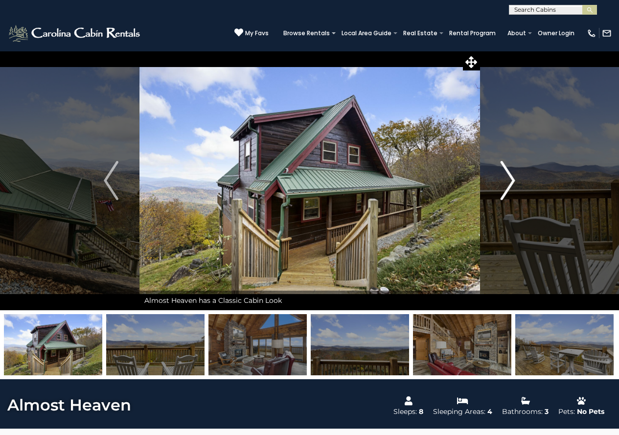
click at [508, 188] on img "Next" at bounding box center [508, 180] width 15 height 39
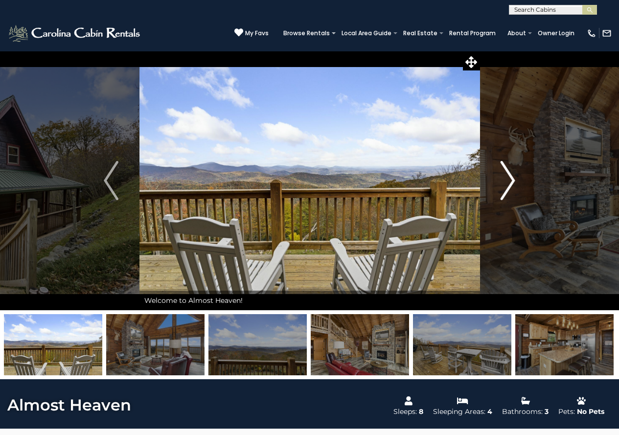
click at [508, 188] on img "Next" at bounding box center [508, 180] width 15 height 39
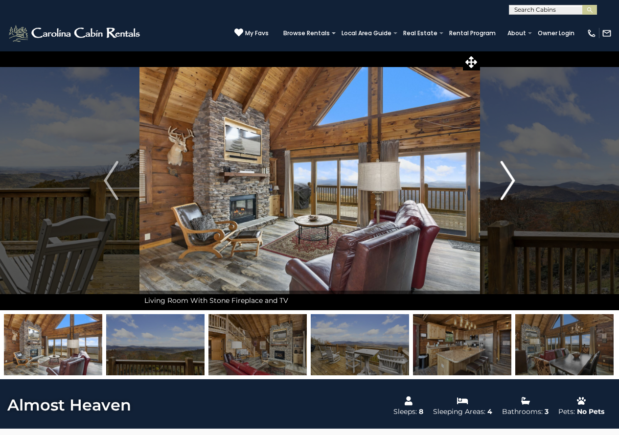
click at [505, 188] on img "Next" at bounding box center [508, 180] width 15 height 39
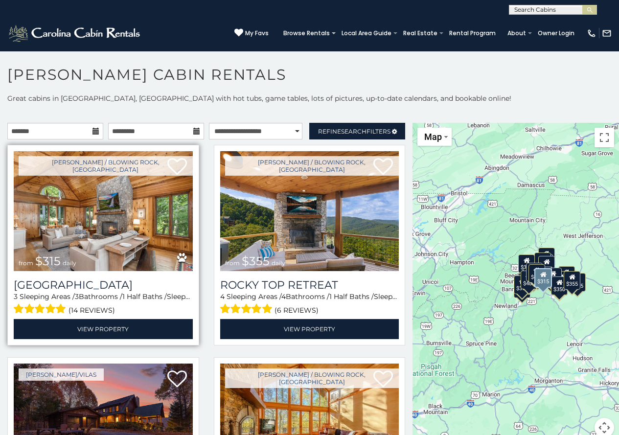
click at [132, 244] on img at bounding box center [103, 211] width 179 height 120
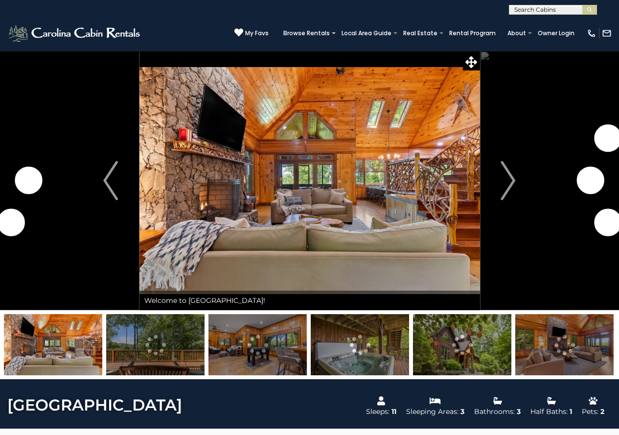
click at [375, 341] on img at bounding box center [360, 344] width 98 height 61
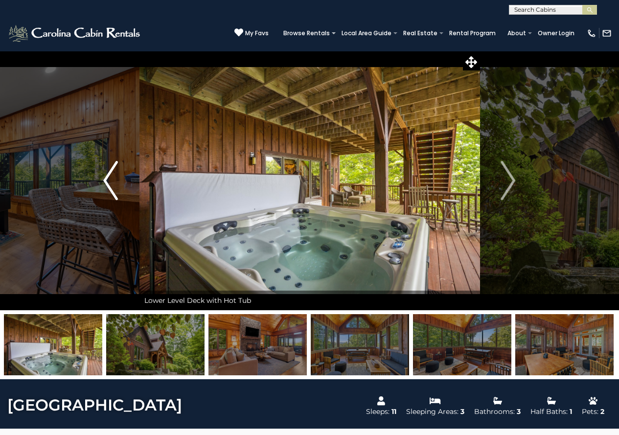
click at [122, 170] on button "Previous" at bounding box center [110, 181] width 57 height 260
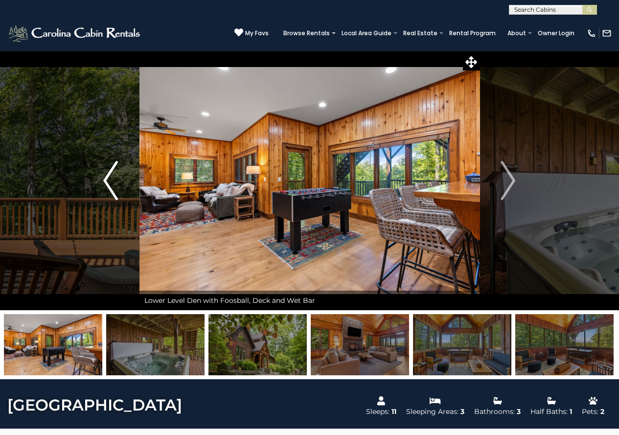
click at [122, 171] on button "Previous" at bounding box center [110, 181] width 57 height 260
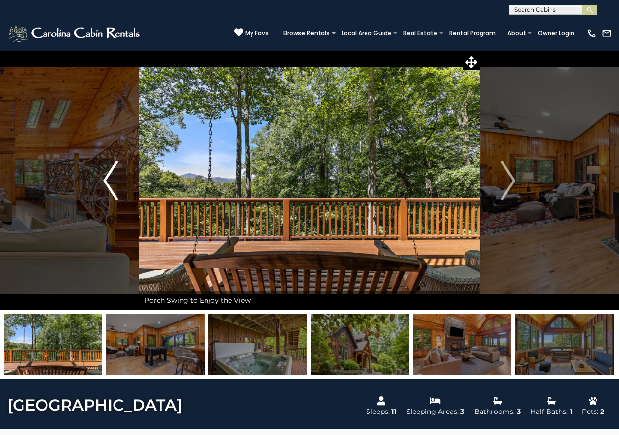
click at [123, 173] on button "Previous" at bounding box center [110, 181] width 57 height 260
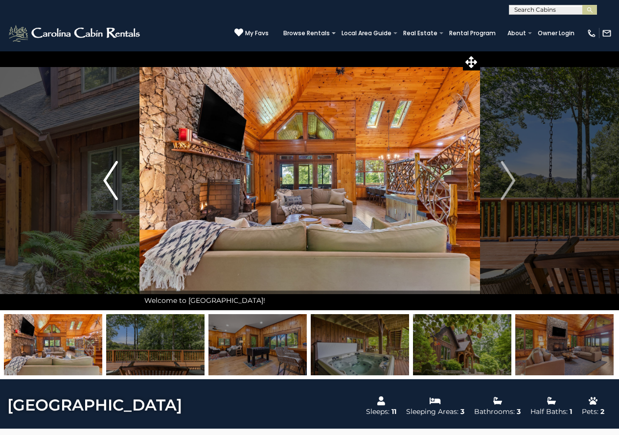
click at [125, 176] on button "Previous" at bounding box center [110, 181] width 57 height 260
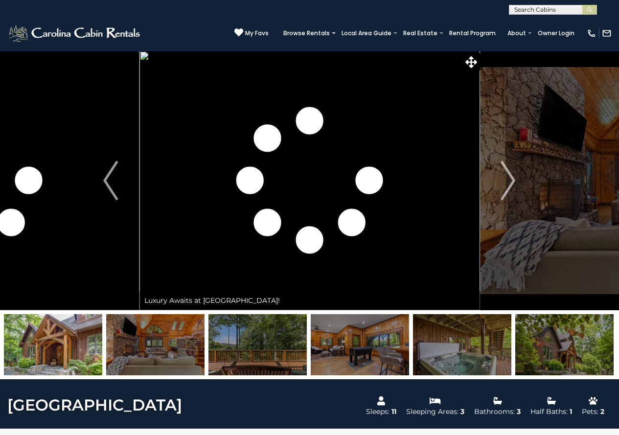
click at [182, 360] on img at bounding box center [155, 344] width 98 height 61
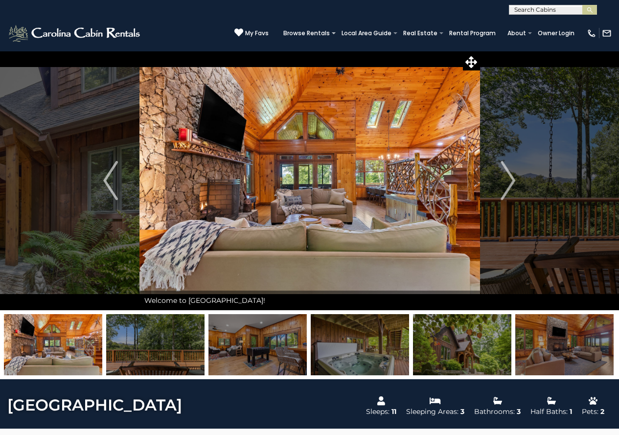
click at [57, 339] on img at bounding box center [53, 344] width 98 height 61
click at [417, 356] on img at bounding box center [462, 344] width 98 height 61
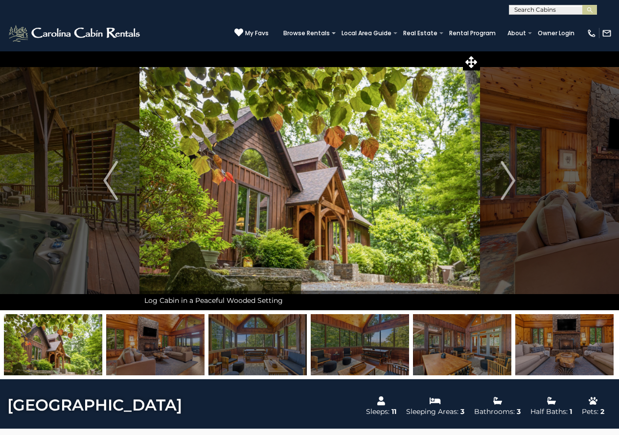
click at [273, 352] on img at bounding box center [258, 344] width 98 height 61
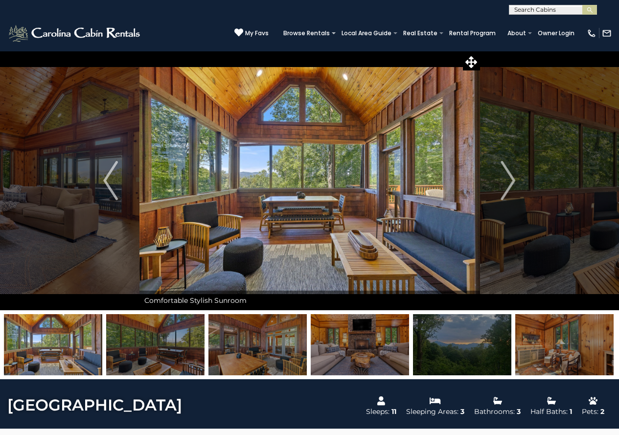
click at [443, 351] on img at bounding box center [462, 344] width 98 height 61
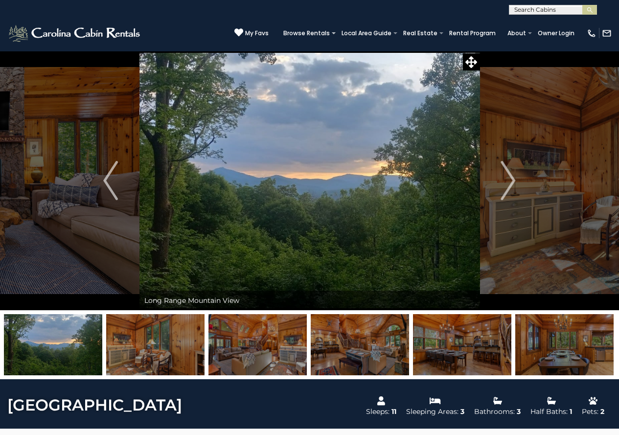
click at [544, 352] on img at bounding box center [565, 344] width 98 height 61
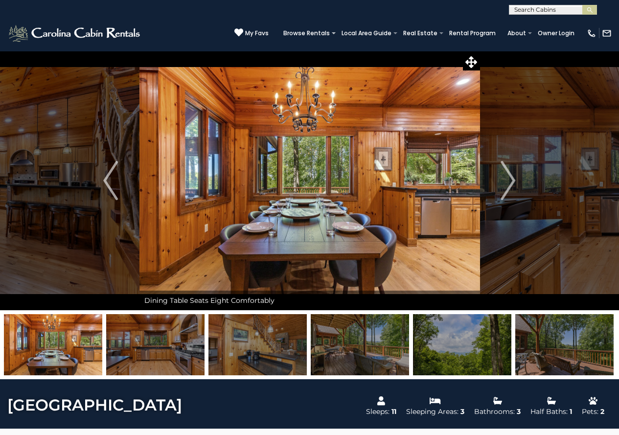
click at [453, 334] on img at bounding box center [462, 344] width 98 height 61
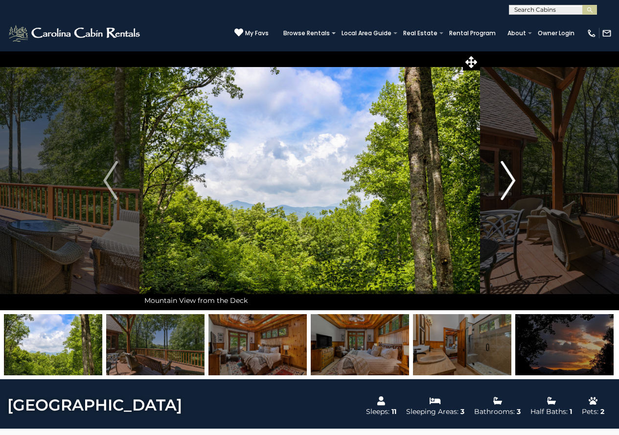
click at [506, 177] on img "Next" at bounding box center [508, 180] width 15 height 39
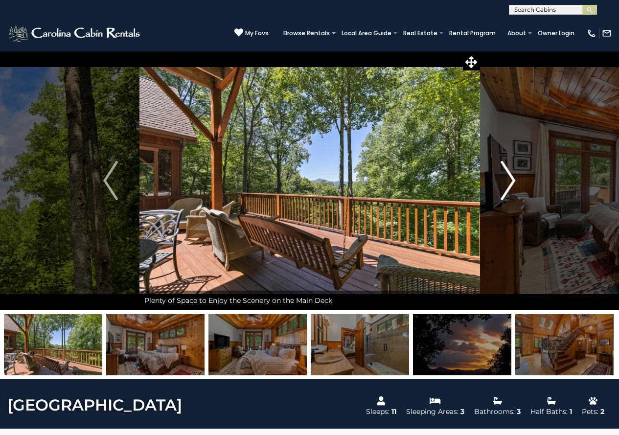
click at [506, 177] on img "Next" at bounding box center [508, 180] width 15 height 39
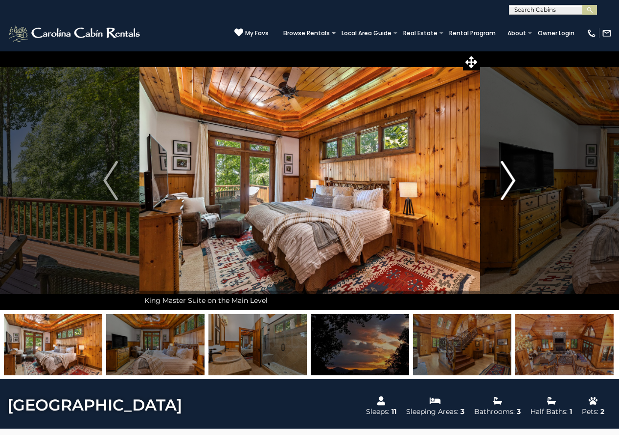
click at [506, 177] on img "Next" at bounding box center [508, 180] width 15 height 39
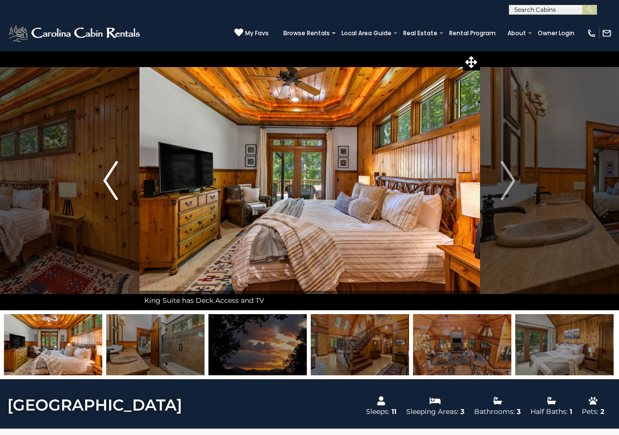
click at [101, 192] on button "Previous" at bounding box center [110, 181] width 57 height 260
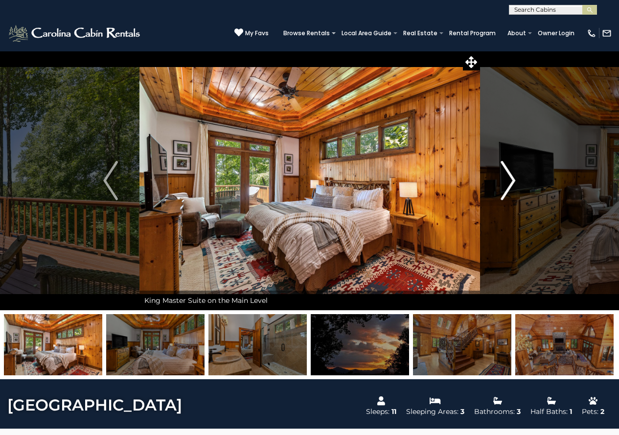
click at [510, 183] on img "Next" at bounding box center [508, 180] width 15 height 39
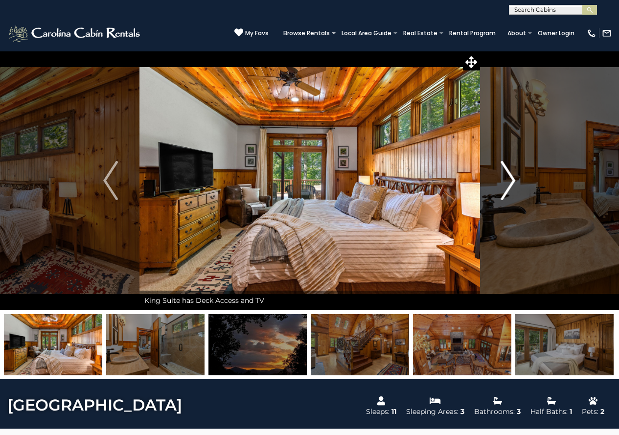
click at [508, 186] on img "Next" at bounding box center [508, 180] width 15 height 39
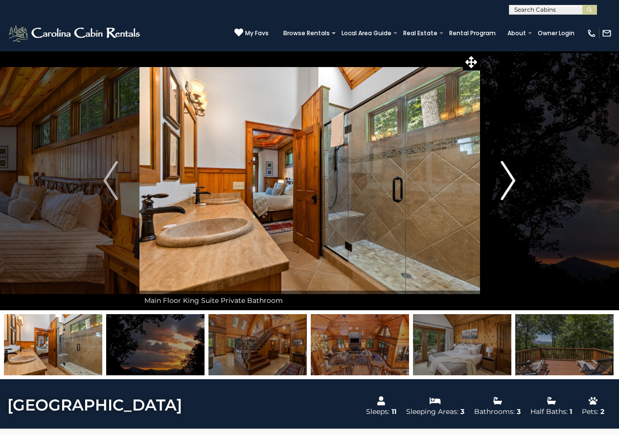
click at [508, 186] on img "Next" at bounding box center [508, 180] width 15 height 39
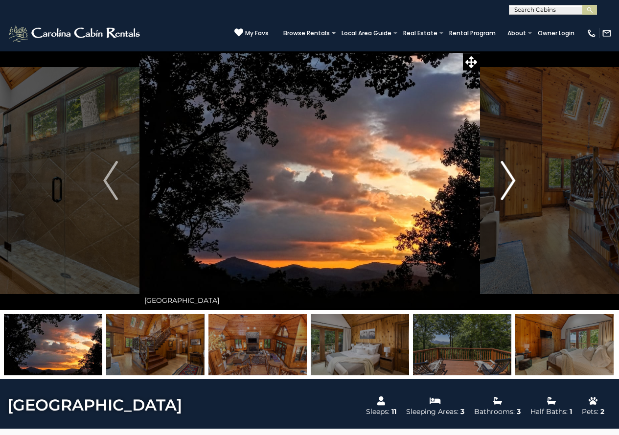
click at [508, 186] on img "Next" at bounding box center [508, 180] width 15 height 39
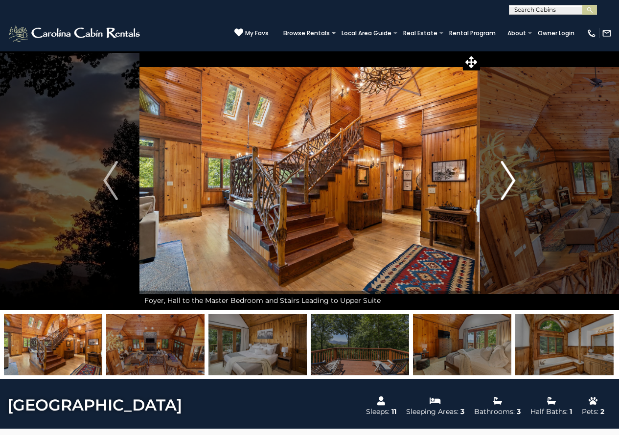
click at [508, 186] on img "Next" at bounding box center [508, 180] width 15 height 39
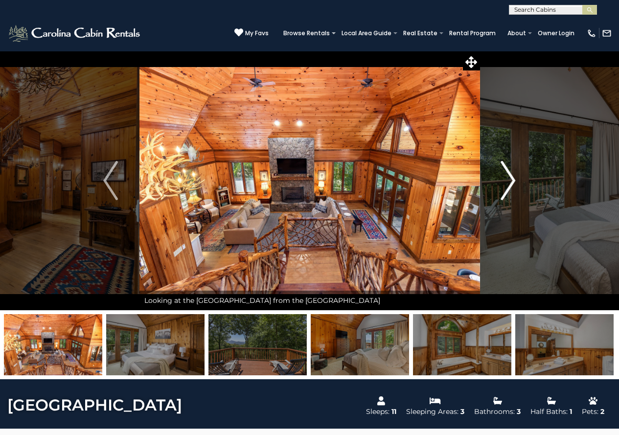
click at [508, 186] on img "Next" at bounding box center [508, 180] width 15 height 39
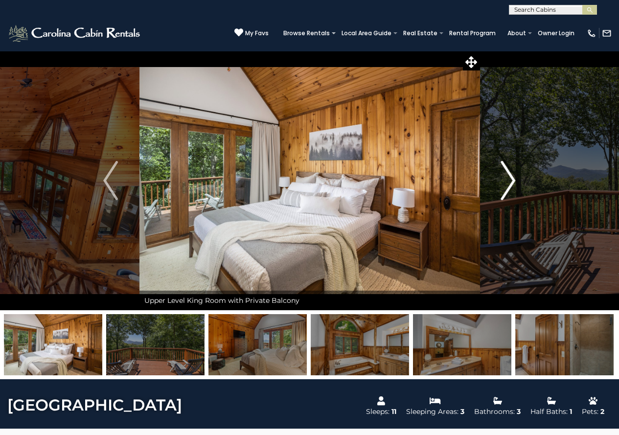
click at [508, 186] on img "Next" at bounding box center [508, 180] width 15 height 39
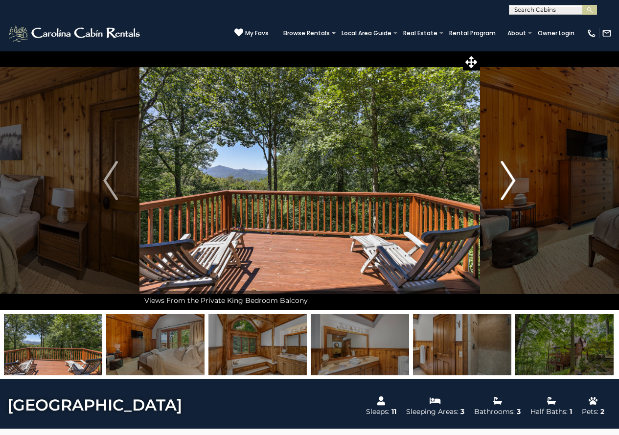
click at [508, 186] on img "Next" at bounding box center [508, 180] width 15 height 39
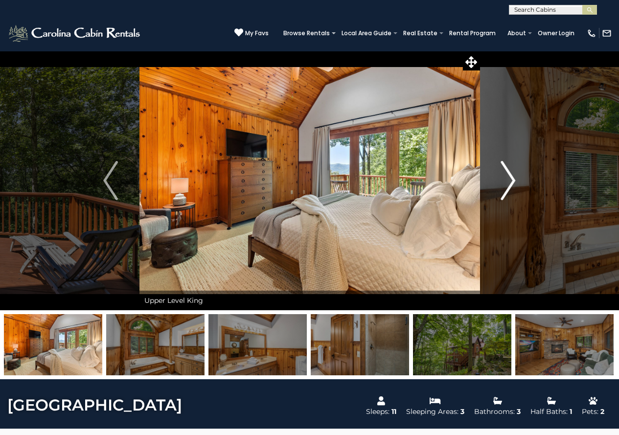
click at [508, 186] on img "Next" at bounding box center [508, 180] width 15 height 39
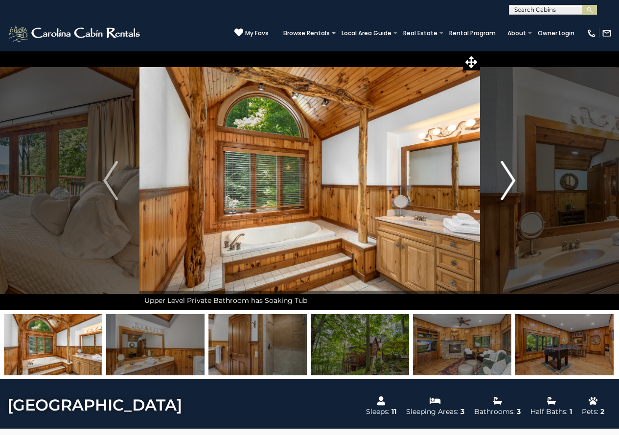
click at [508, 186] on img "Next" at bounding box center [508, 180] width 15 height 39
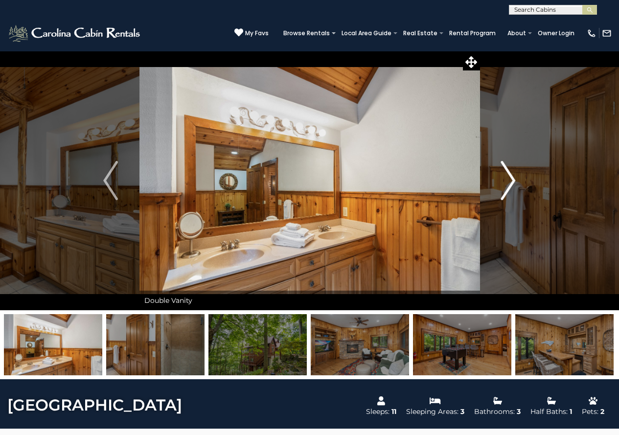
click at [508, 186] on img "Next" at bounding box center [508, 180] width 15 height 39
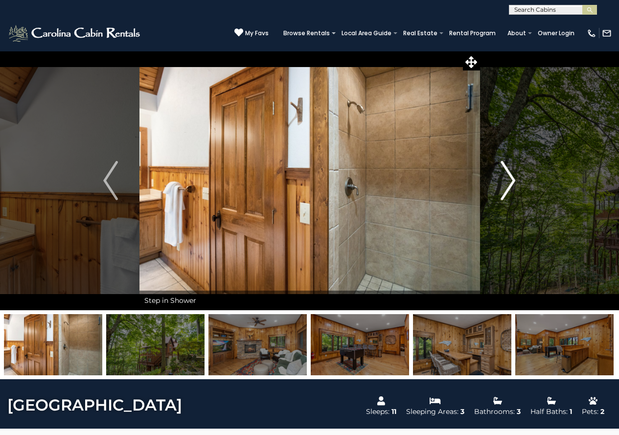
click at [508, 186] on img "Next" at bounding box center [508, 180] width 15 height 39
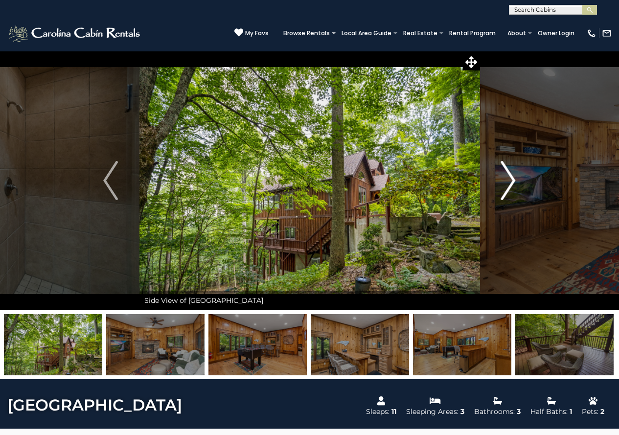
click at [508, 186] on img "Next" at bounding box center [508, 180] width 15 height 39
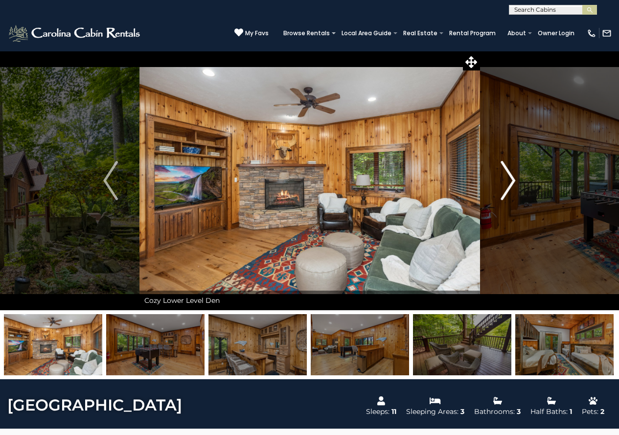
click at [508, 186] on img "Next" at bounding box center [508, 180] width 15 height 39
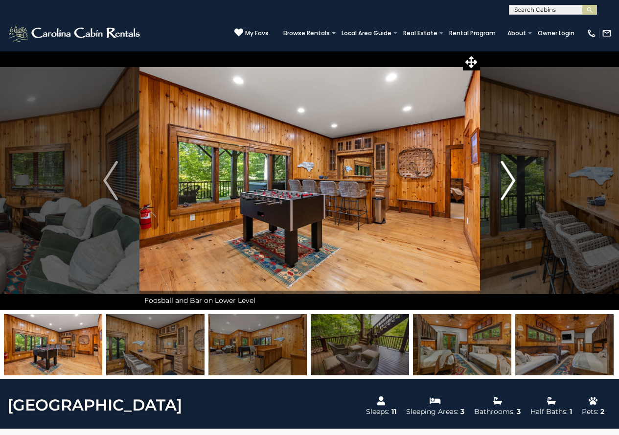
click at [508, 186] on img "Next" at bounding box center [508, 180] width 15 height 39
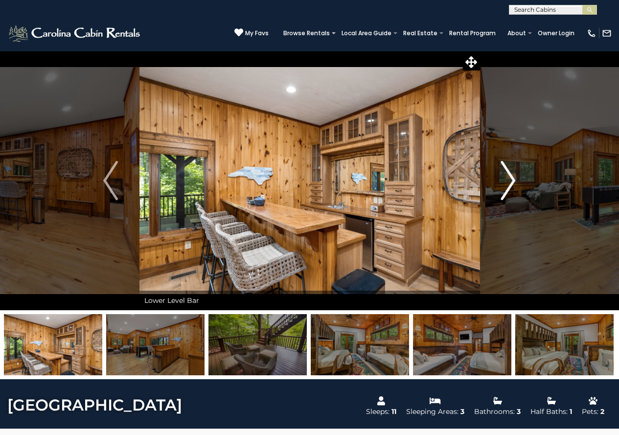
click at [508, 186] on img "Next" at bounding box center [508, 180] width 15 height 39
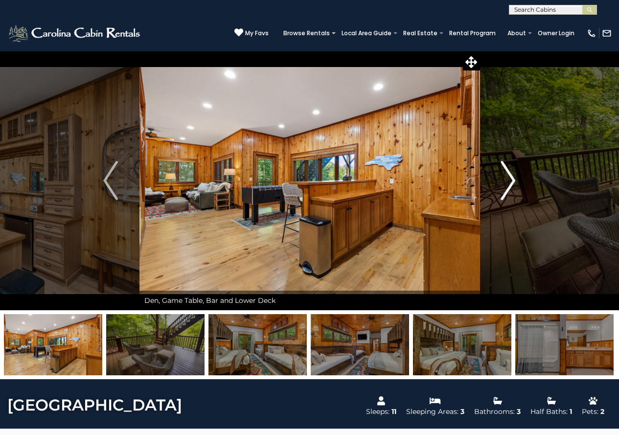
click at [508, 186] on img "Next" at bounding box center [508, 180] width 15 height 39
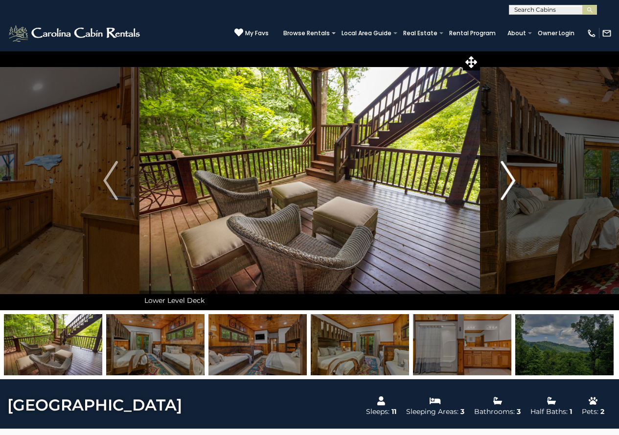
click at [508, 186] on img "Next" at bounding box center [508, 180] width 15 height 39
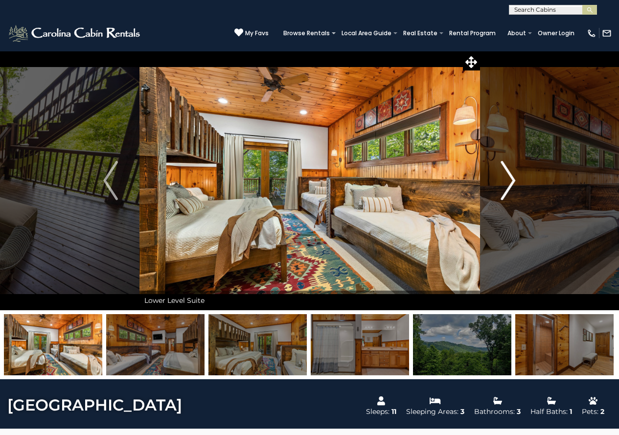
click at [508, 186] on img "Next" at bounding box center [508, 180] width 15 height 39
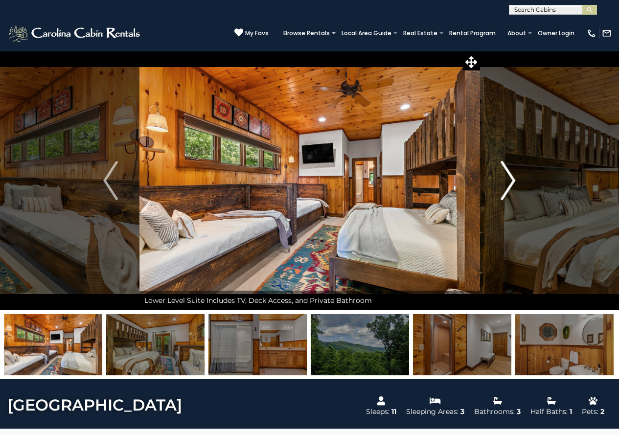
click at [508, 186] on img "Next" at bounding box center [508, 180] width 15 height 39
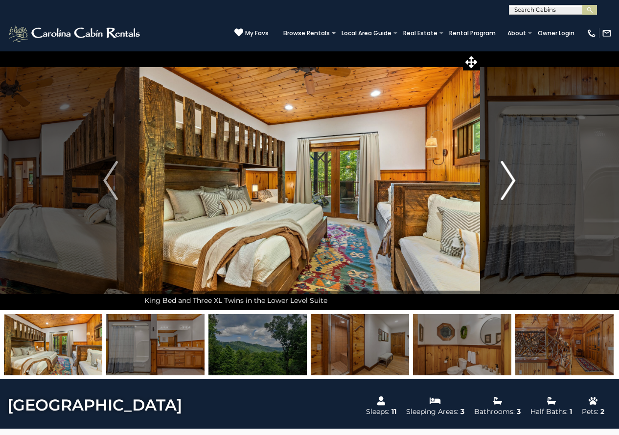
click at [508, 186] on img "Next" at bounding box center [508, 180] width 15 height 39
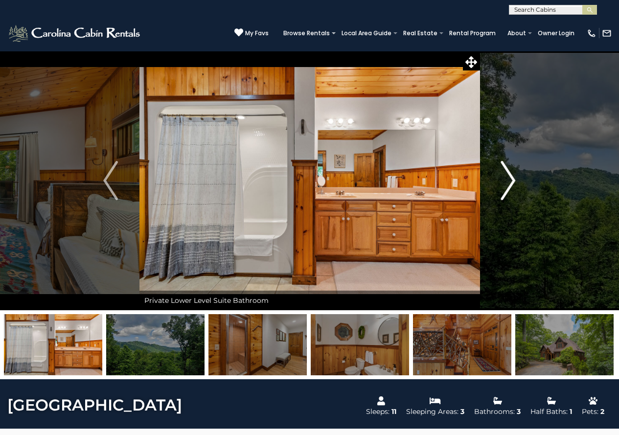
click at [508, 186] on img "Next" at bounding box center [508, 180] width 15 height 39
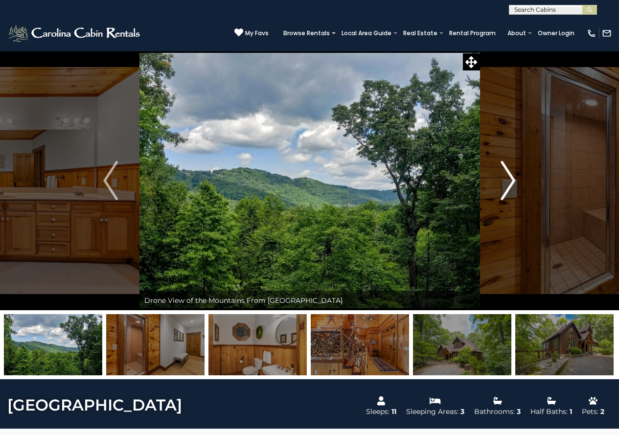
click at [508, 186] on img "Next" at bounding box center [508, 180] width 15 height 39
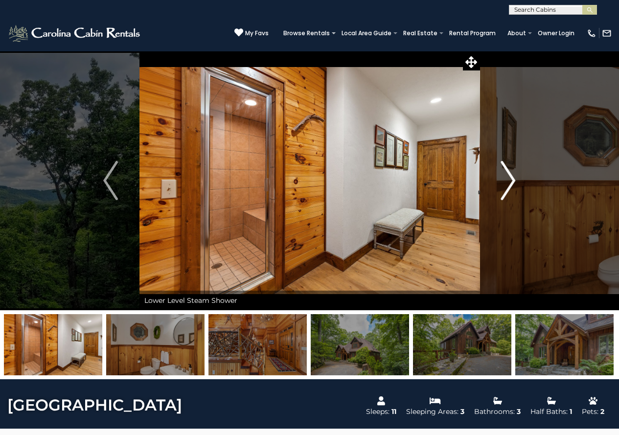
click at [508, 188] on img "Next" at bounding box center [508, 180] width 15 height 39
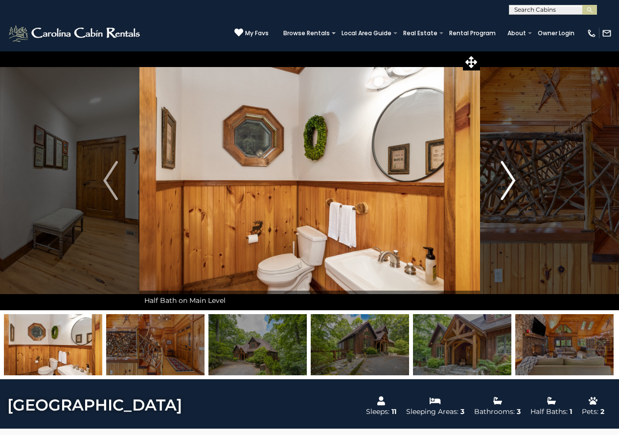
click at [508, 188] on img "Next" at bounding box center [508, 180] width 15 height 39
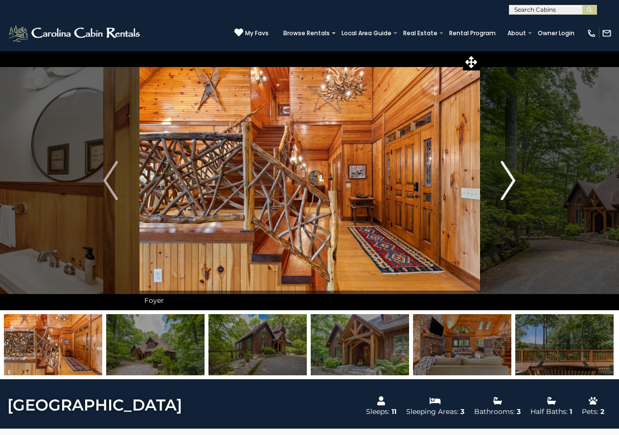
click at [508, 188] on img "Next" at bounding box center [508, 180] width 15 height 39
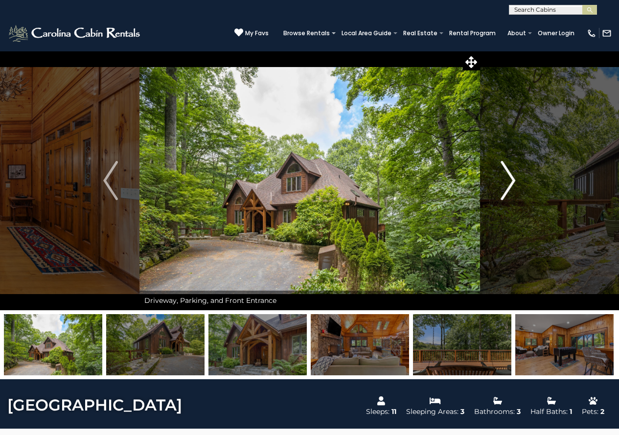
click at [508, 188] on img "Next" at bounding box center [508, 180] width 15 height 39
